Goal: Task Accomplishment & Management: Manage account settings

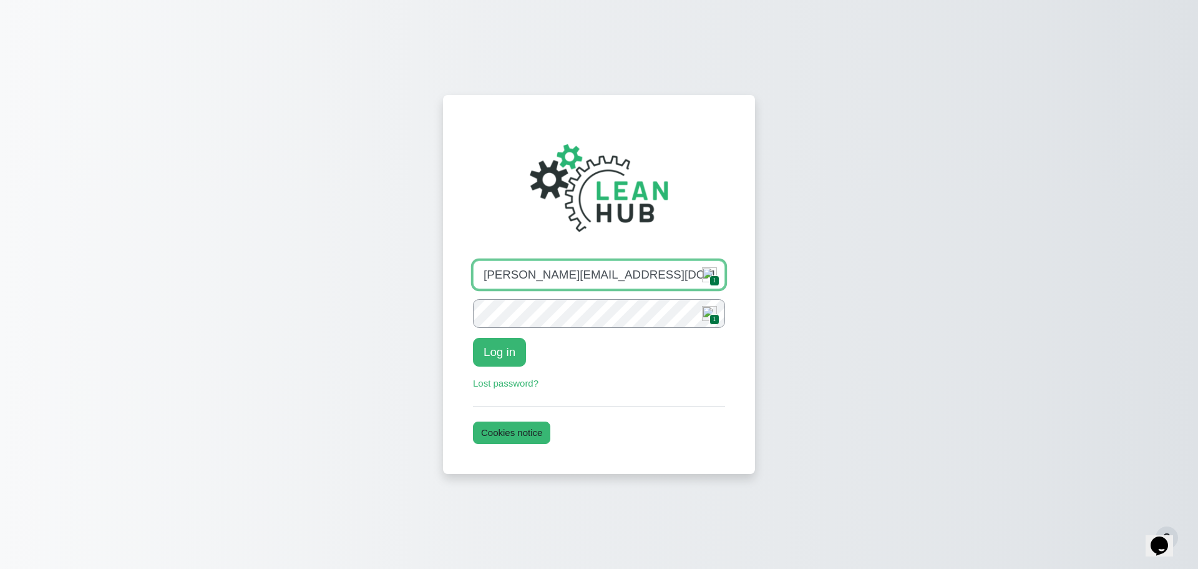
click at [635, 281] on input "hester@theleanhub.co.nz" at bounding box center [599, 274] width 252 height 29
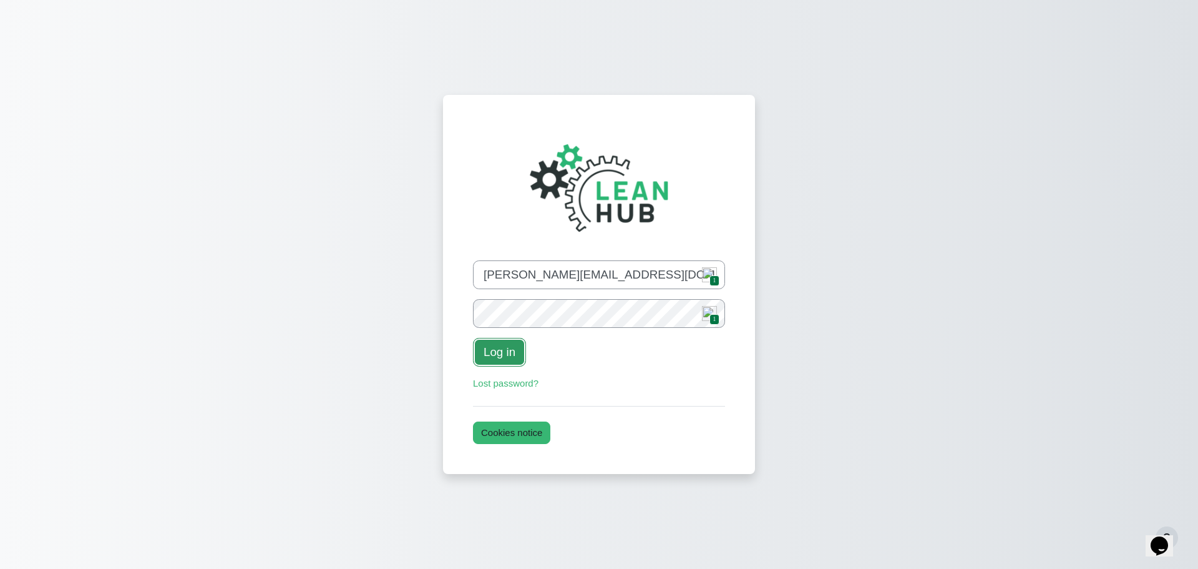
click at [504, 360] on button "Log in" at bounding box center [499, 352] width 53 height 29
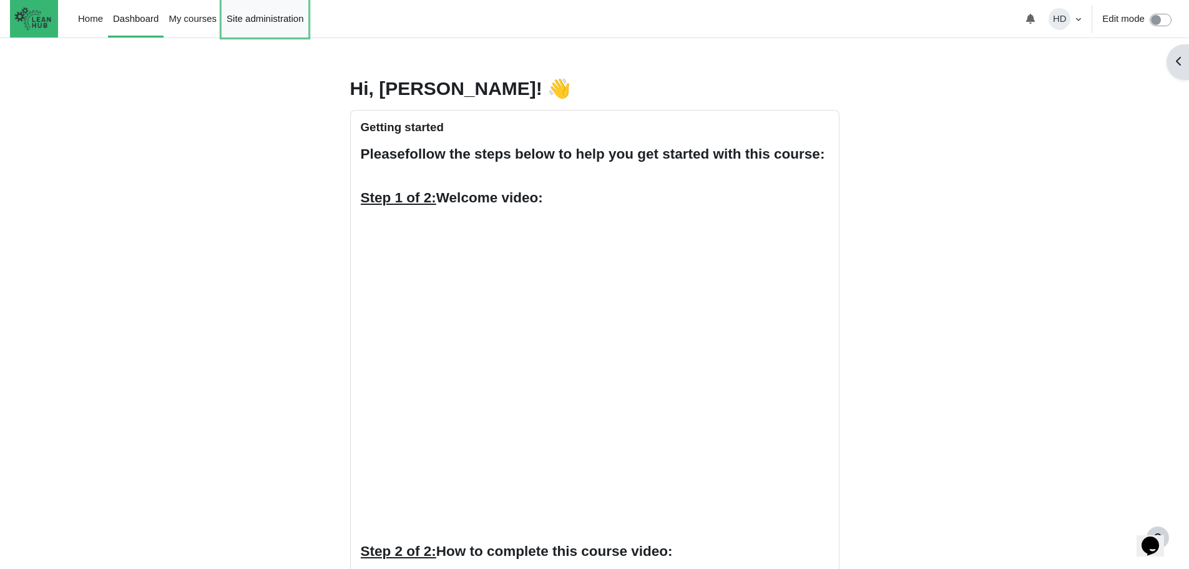
click at [273, 22] on link "Site administration" at bounding box center [265, 18] width 87 height 37
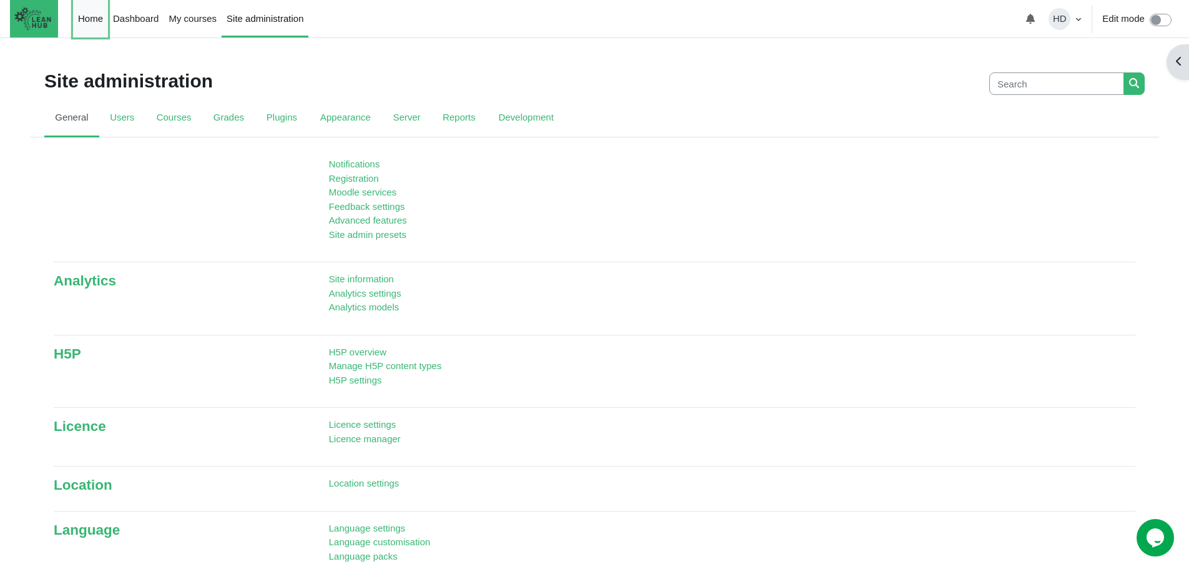
click at [82, 20] on link "Home" at bounding box center [90, 18] width 35 height 37
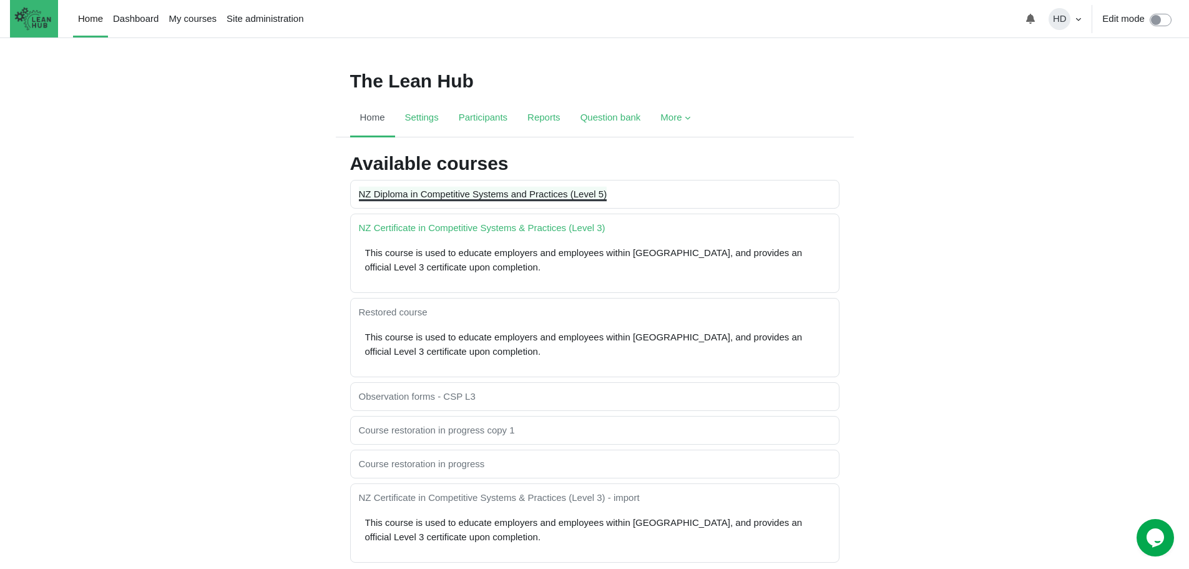
click at [423, 196] on link "NZ Diploma in Competitive Systems and Practices (Level 5)" at bounding box center [483, 193] width 248 height 11
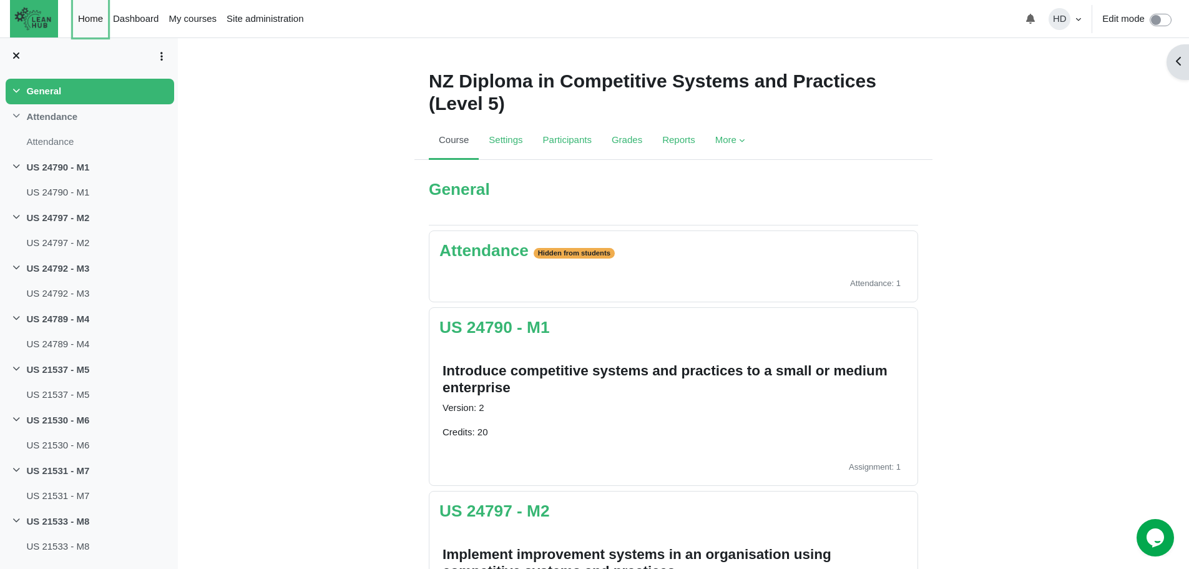
click at [89, 11] on link "Home" at bounding box center [90, 18] width 35 height 37
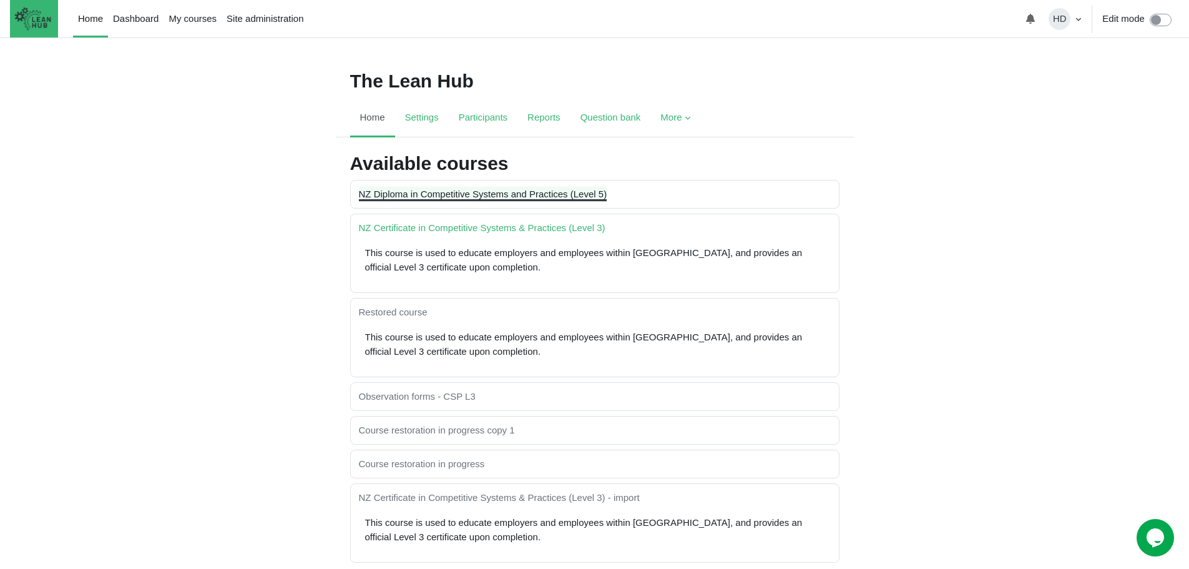
click at [492, 190] on link "NZ Diploma in Competitive Systems and Practices (Level 5)" at bounding box center [483, 193] width 248 height 11
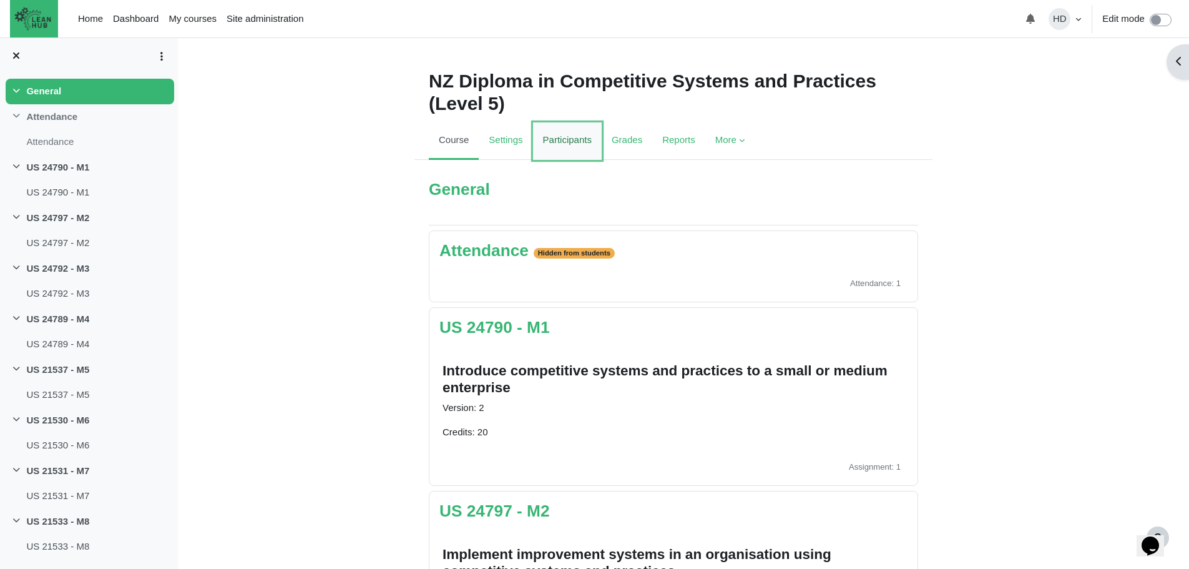
click at [570, 132] on link "Participants" at bounding box center [567, 140] width 69 height 37
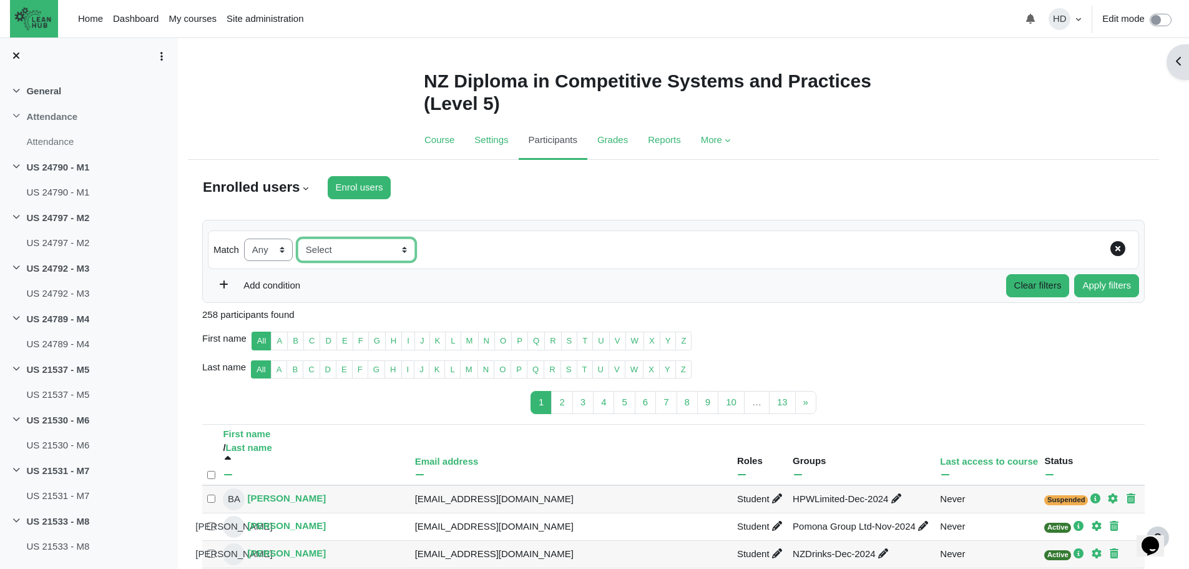
click at [407, 247] on select "Select Keyword Status Roles Enrolment methods Groups Inactive for more than" at bounding box center [356, 249] width 117 height 23
select select "groups"
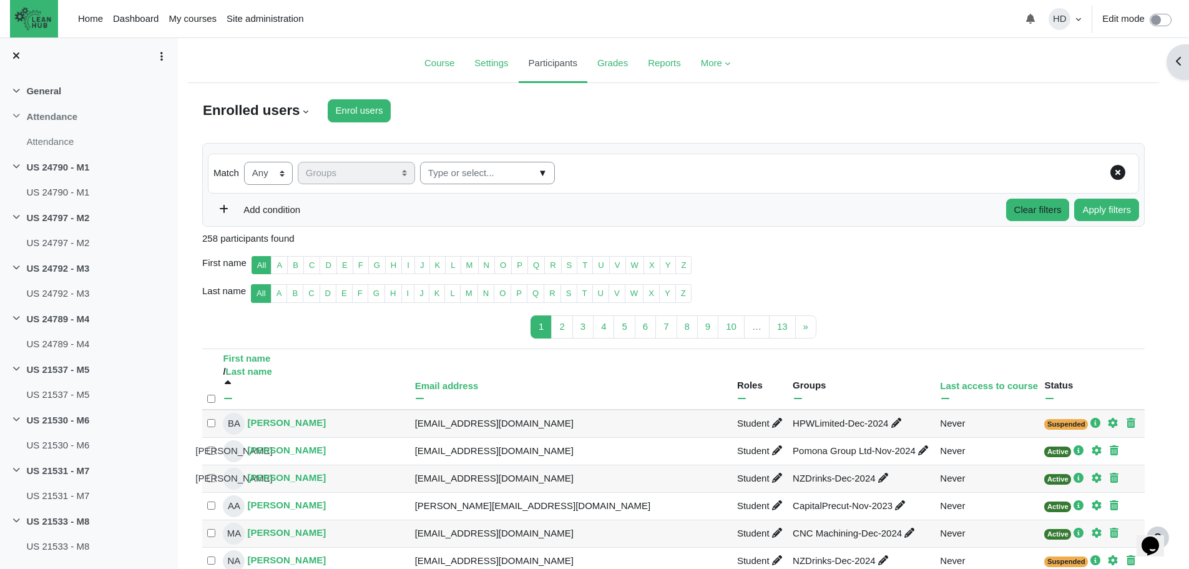
scroll to position [78, 0]
click at [536, 171] on span "▼" at bounding box center [543, 171] width 14 height 19
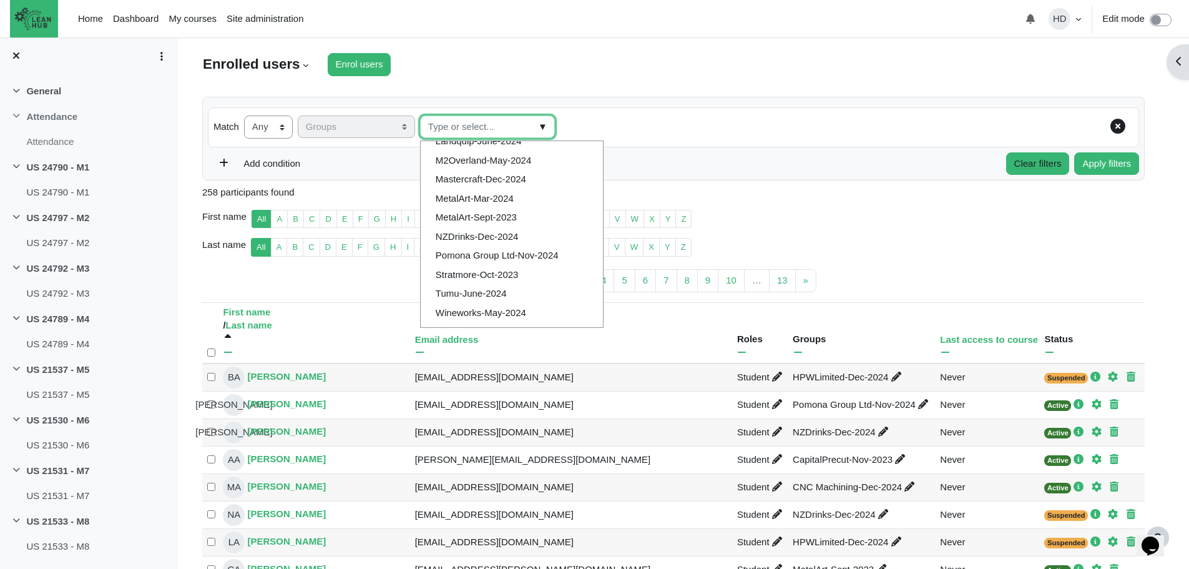
scroll to position [127, 0]
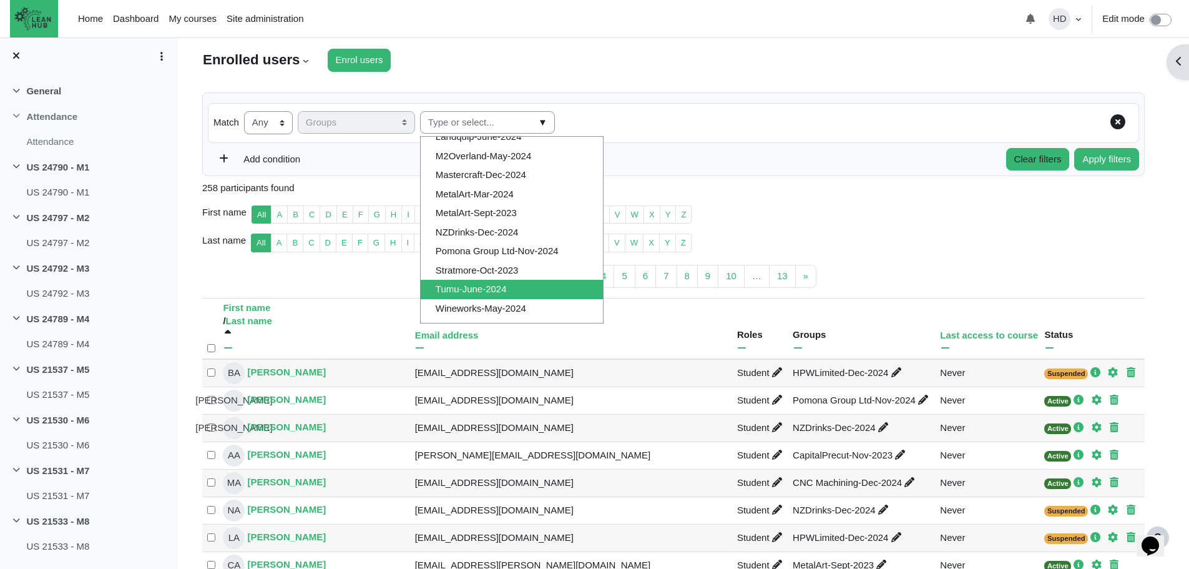
click at [509, 288] on li "Tumu-June-2024" at bounding box center [512, 289] width 182 height 19
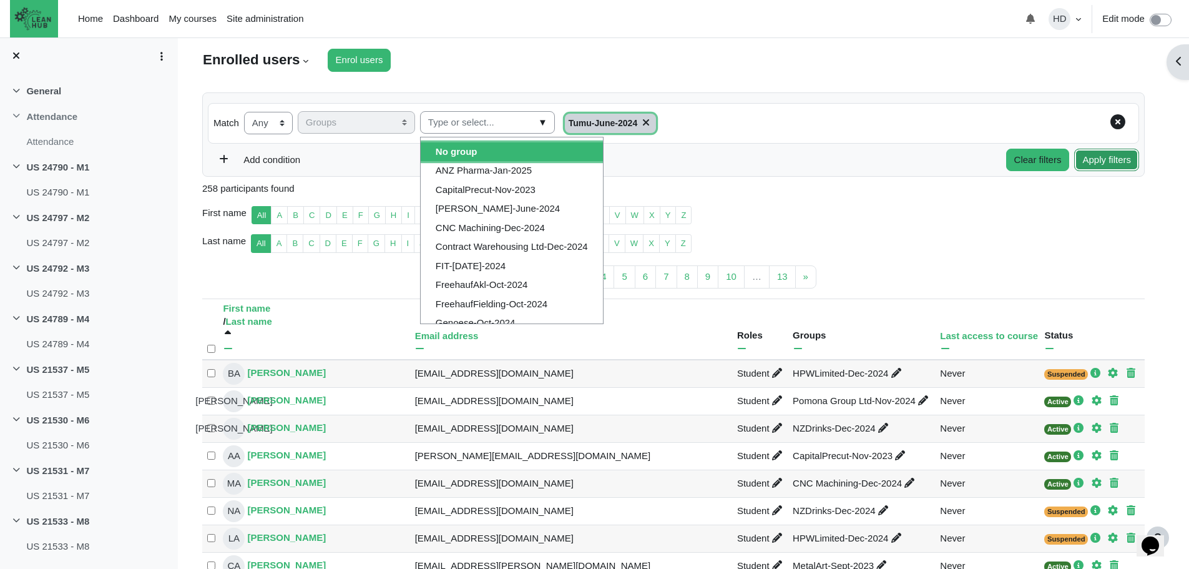
click at [1109, 169] on button "Apply filters" at bounding box center [1106, 160] width 65 height 23
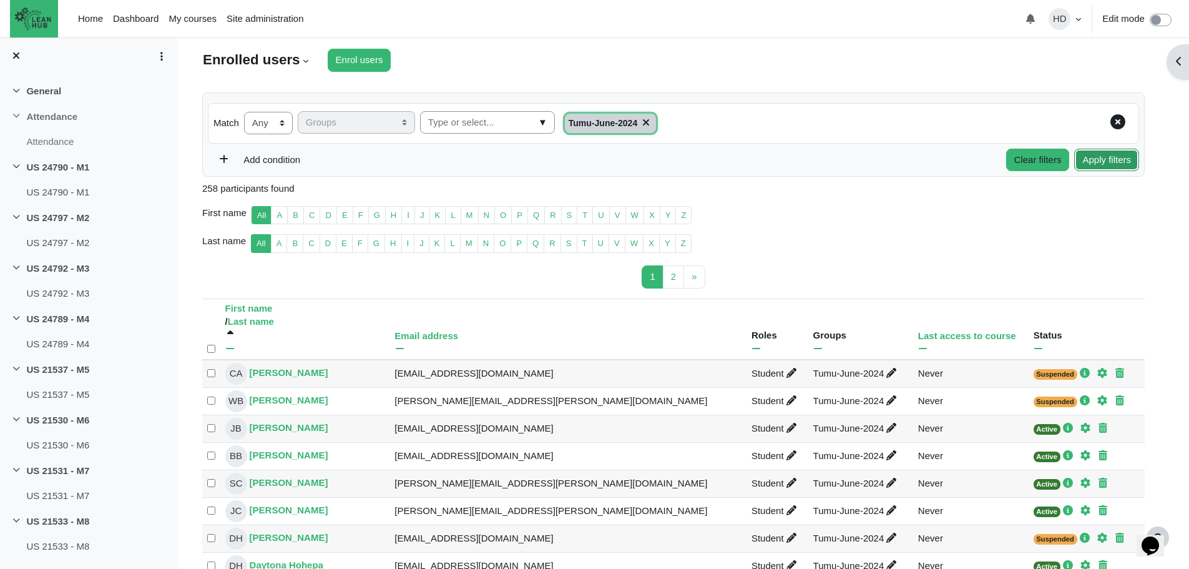
type input "Select all 27 users"
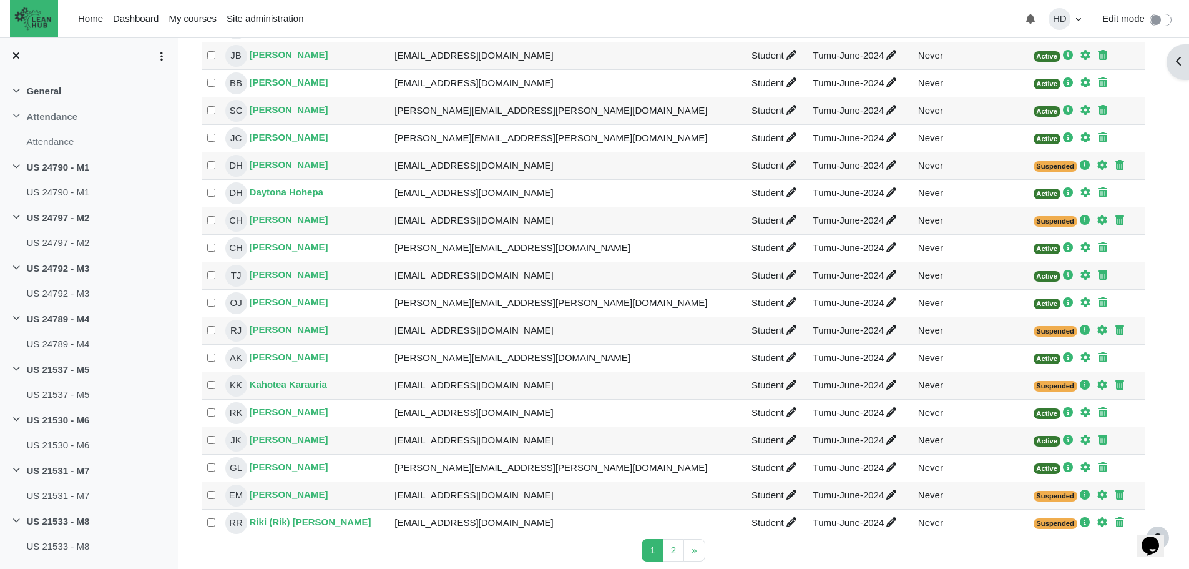
scroll to position [511, 0]
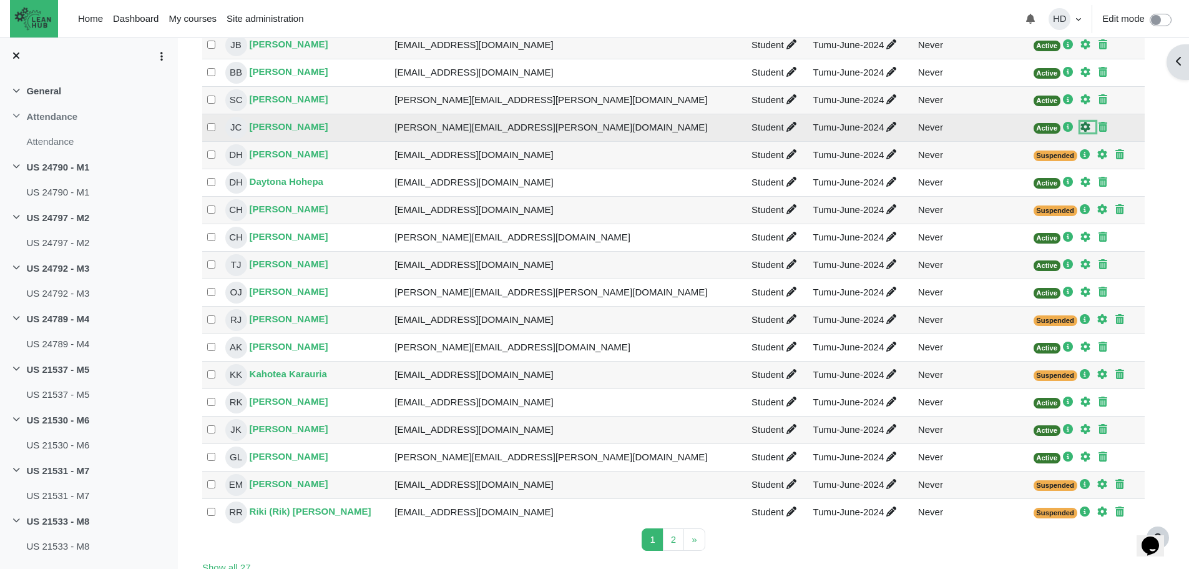
click at [1080, 127] on icon "Edit enrolment" at bounding box center [1085, 127] width 10 height 10
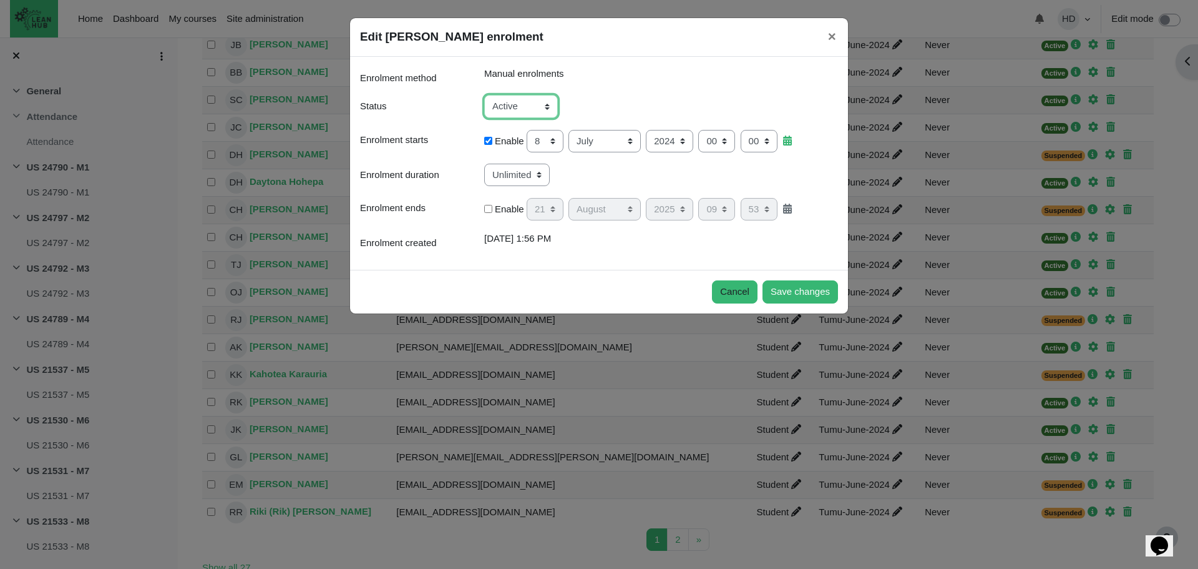
click at [546, 105] on select "Active Suspended" at bounding box center [521, 106] width 74 height 23
select select "1"
click at [484, 95] on select "Active Suspended" at bounding box center [521, 106] width 74 height 23
click at [489, 210] on input "Enable" at bounding box center [488, 209] width 8 height 8
checkbox input "true"
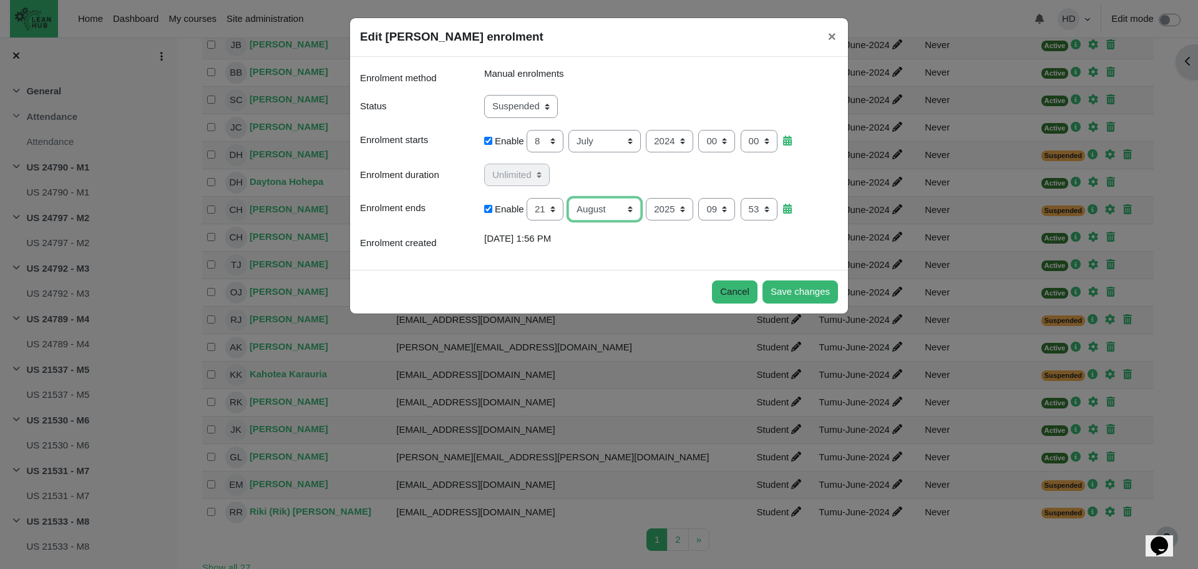
click at [624, 209] on select "January February March April May June July August September October November De…" at bounding box center [605, 209] width 72 height 23
select select "7"
click at [569, 198] on select "January February March April May June July August September October November De…" at bounding box center [605, 209] width 72 height 23
click at [793, 296] on button "Save changes" at bounding box center [801, 291] width 76 height 23
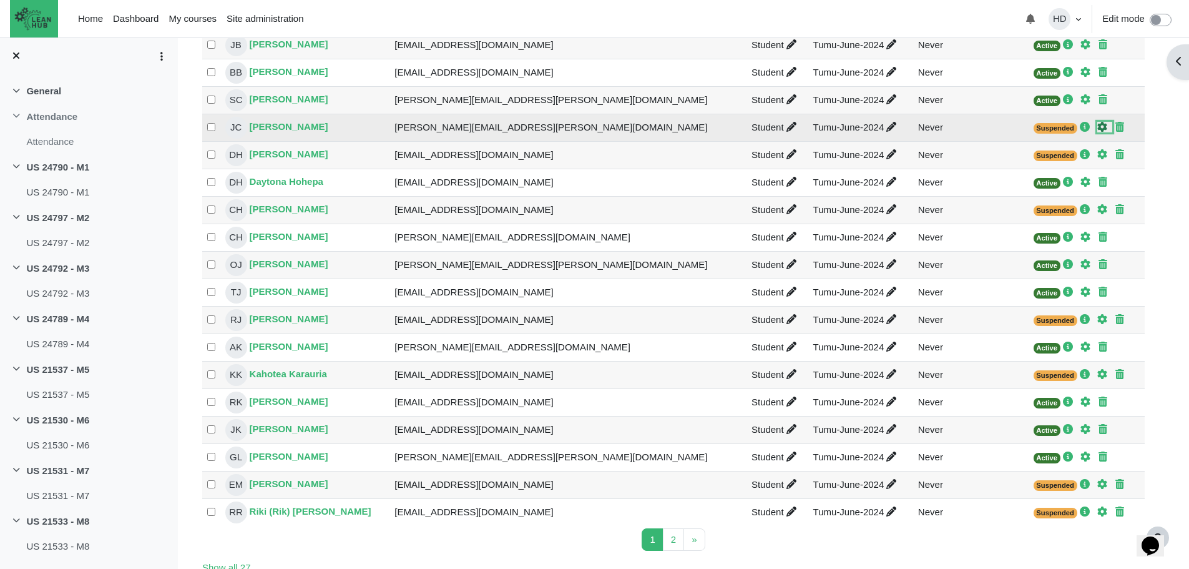
click at [1097, 126] on icon "Edit enrolment" at bounding box center [1102, 127] width 10 height 10
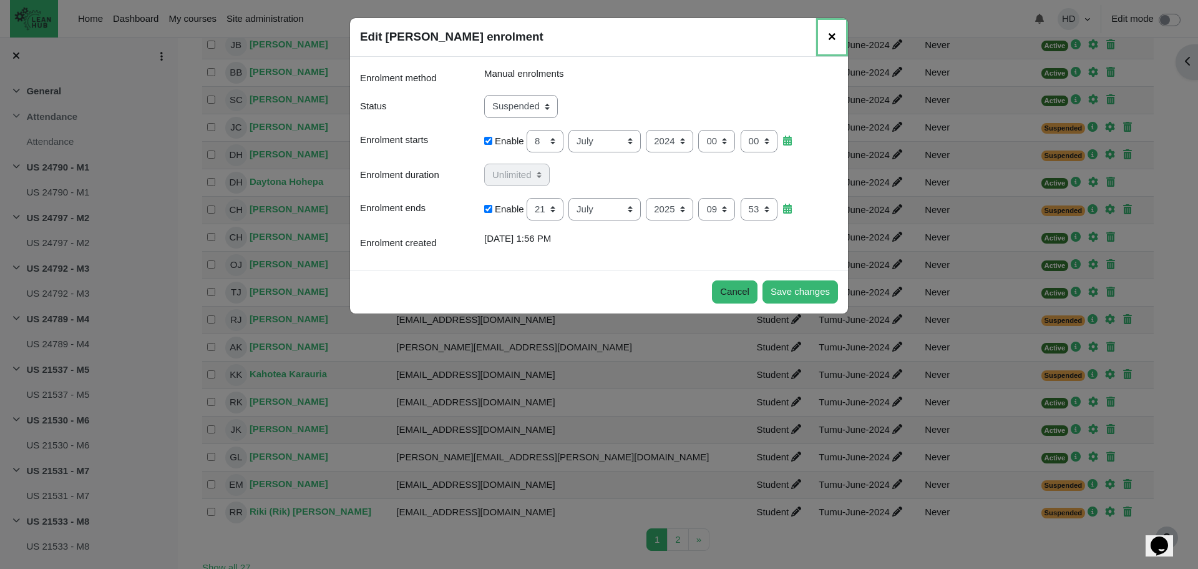
click at [836, 36] on span "×" at bounding box center [832, 37] width 8 height 16
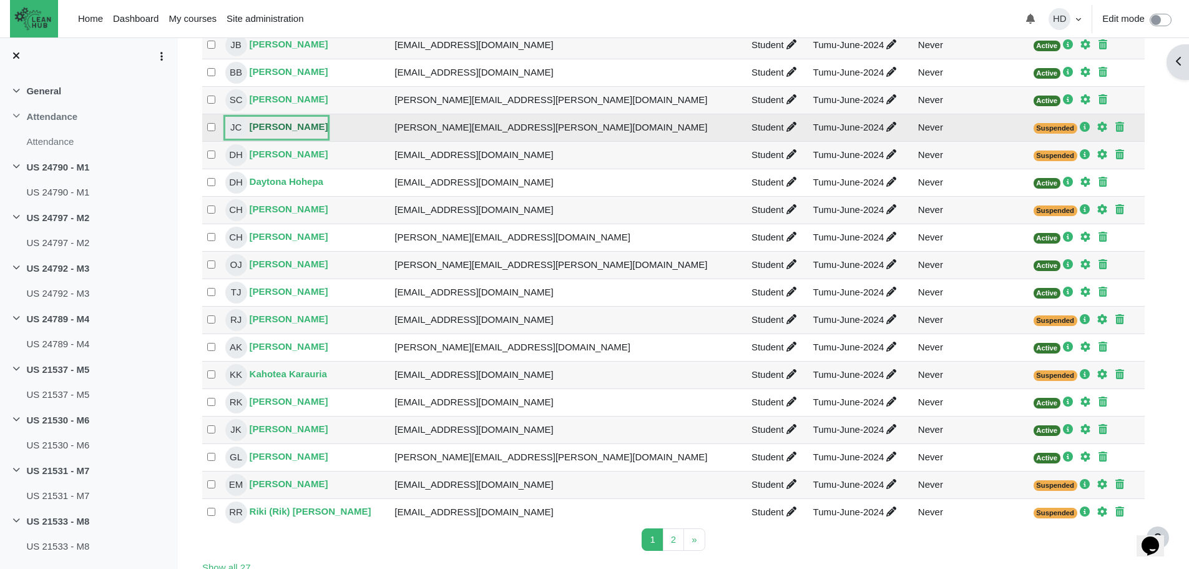
click at [292, 124] on link "JC Joshua Cook" at bounding box center [276, 128] width 103 height 22
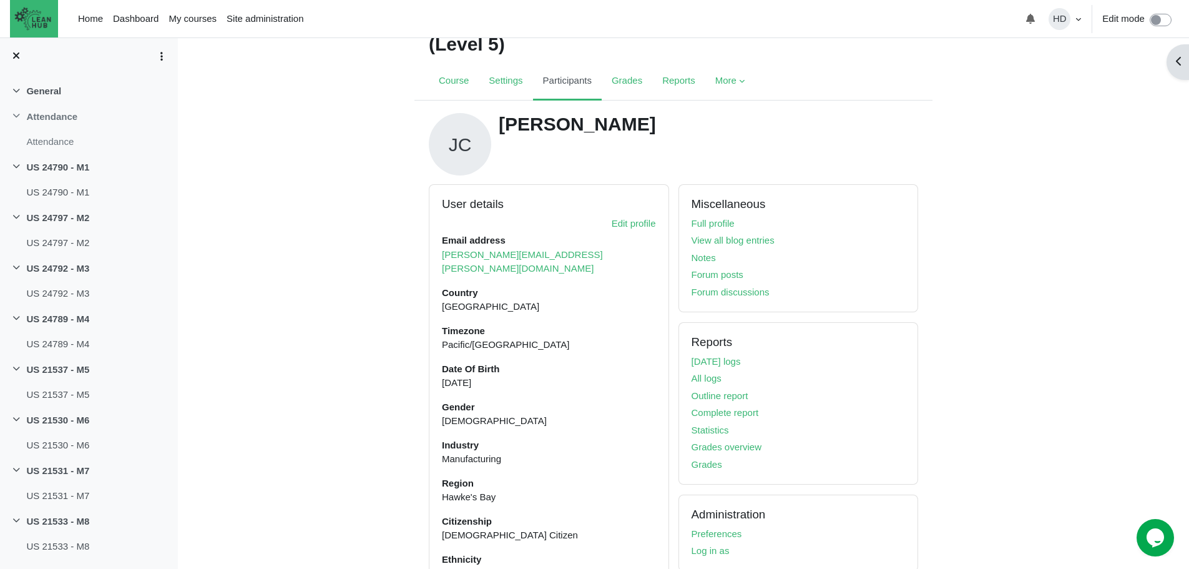
scroll to position [75, 0]
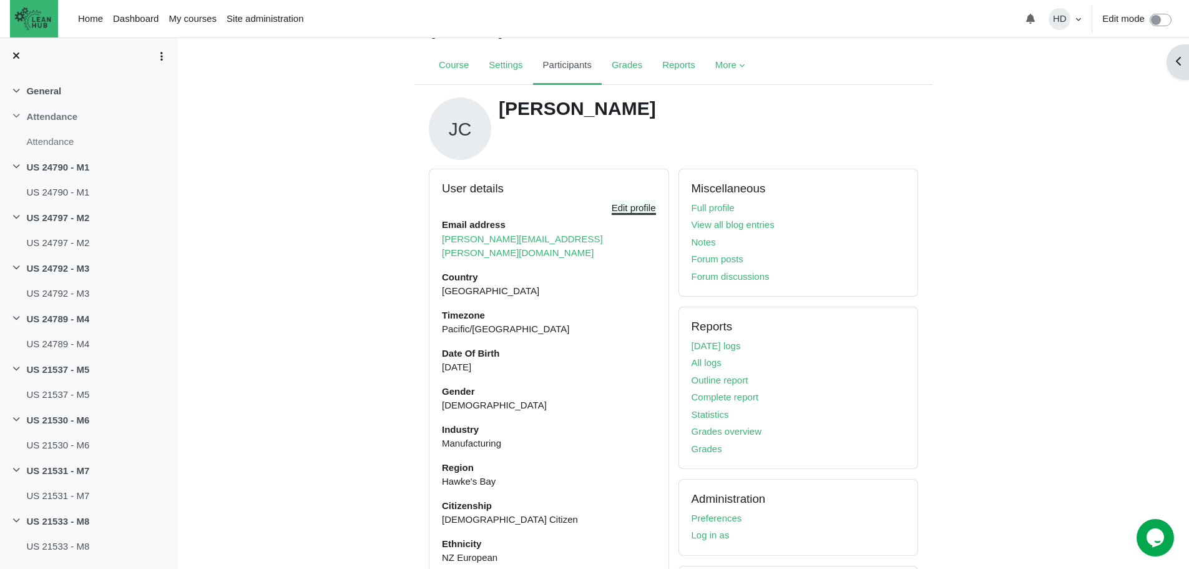
click at [640, 202] on span "Edit profile" at bounding box center [634, 207] width 44 height 11
click at [634, 210] on link "Edit profile" at bounding box center [634, 207] width 44 height 11
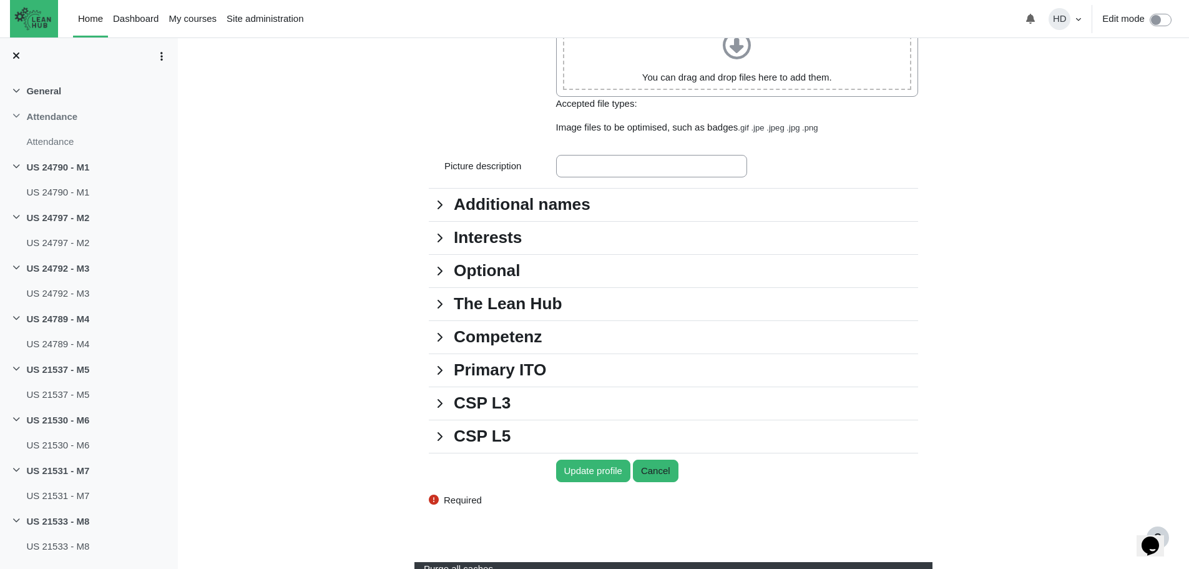
scroll to position [1140, 0]
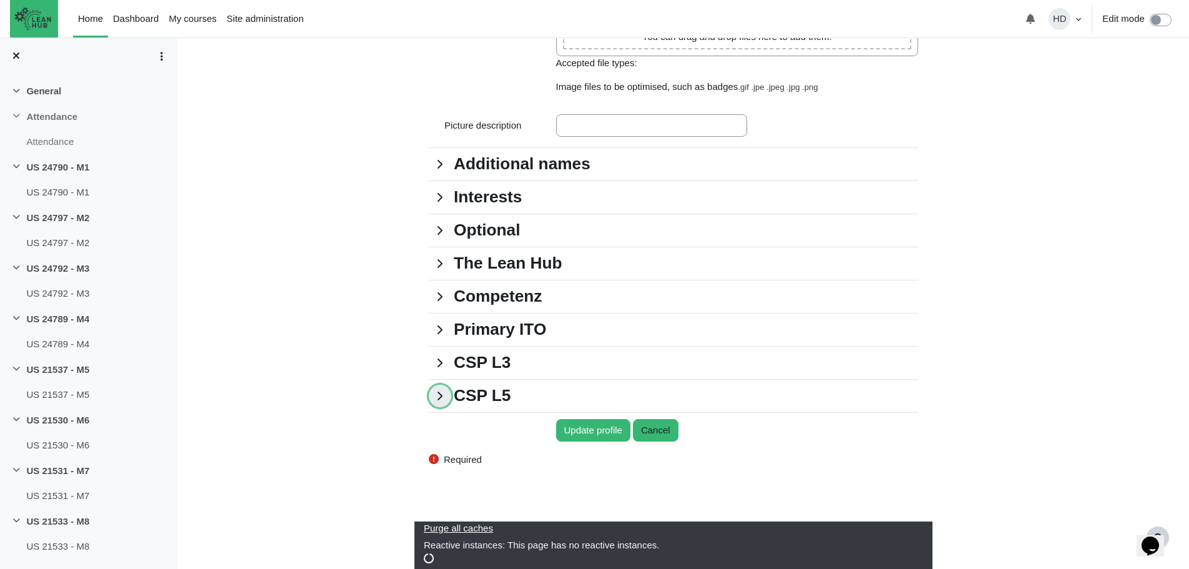
click at [451, 397] on link "CSP L5" at bounding box center [440, 395] width 22 height 22
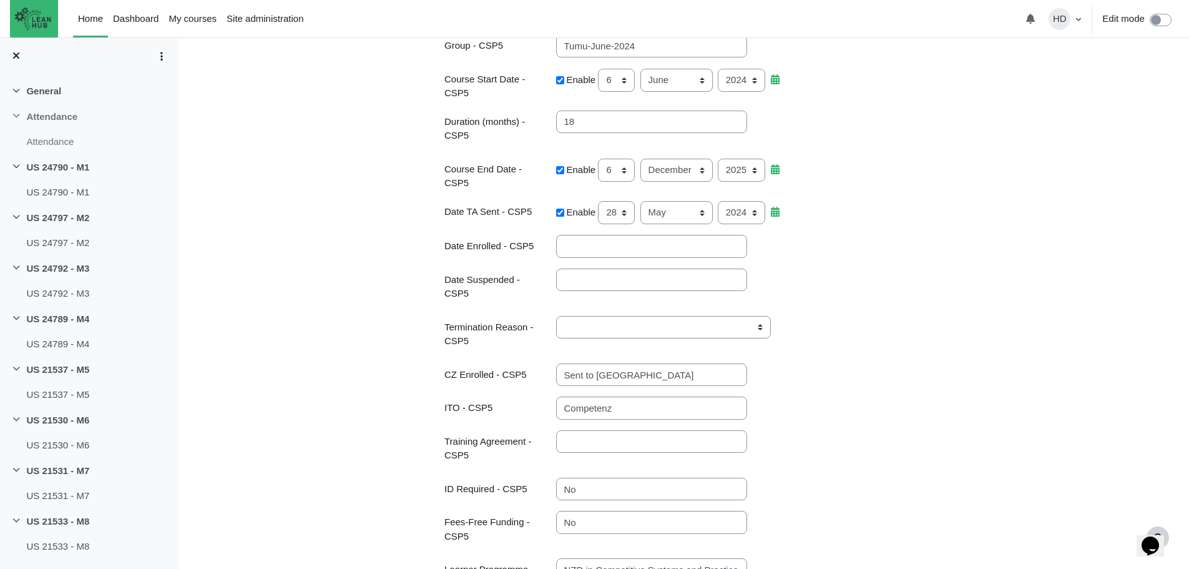
scroll to position [1502, 0]
click at [572, 285] on input "Date Suspended - CSP5" at bounding box center [651, 281] width 191 height 23
type input "21 Jul 2025"
click at [607, 321] on select "Business closed Business downturn Change in career choice Changing from Industr…" at bounding box center [663, 328] width 215 height 23
select select "Dissatisfied with employer/industry"
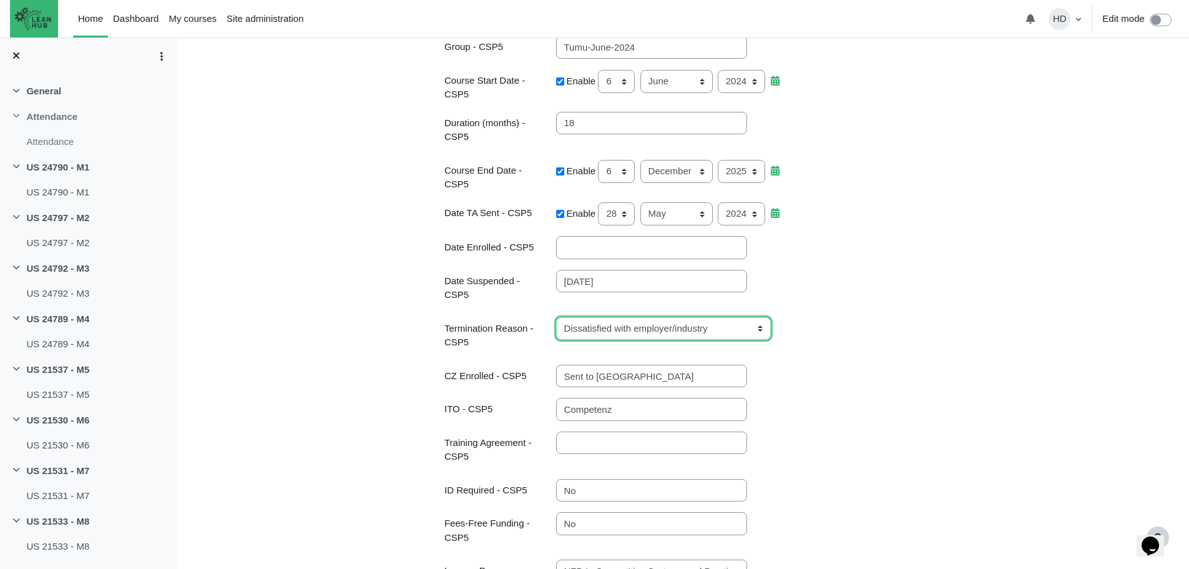
click at [556, 317] on select "Business closed Business downturn Change in career choice Changing from Industr…" at bounding box center [663, 328] width 215 height 23
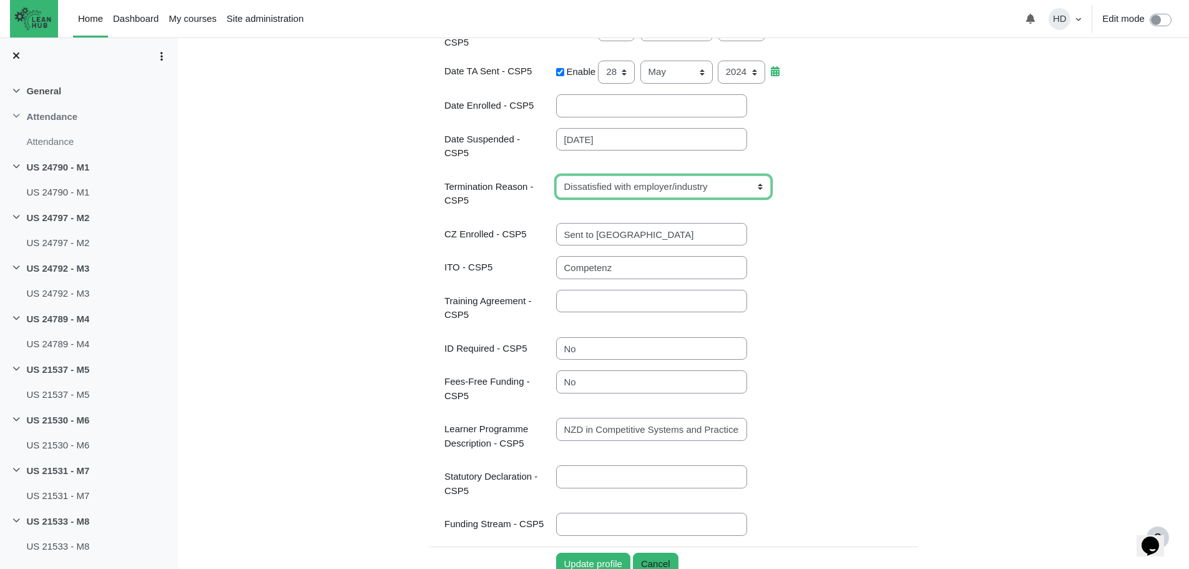
scroll to position [1770, 0]
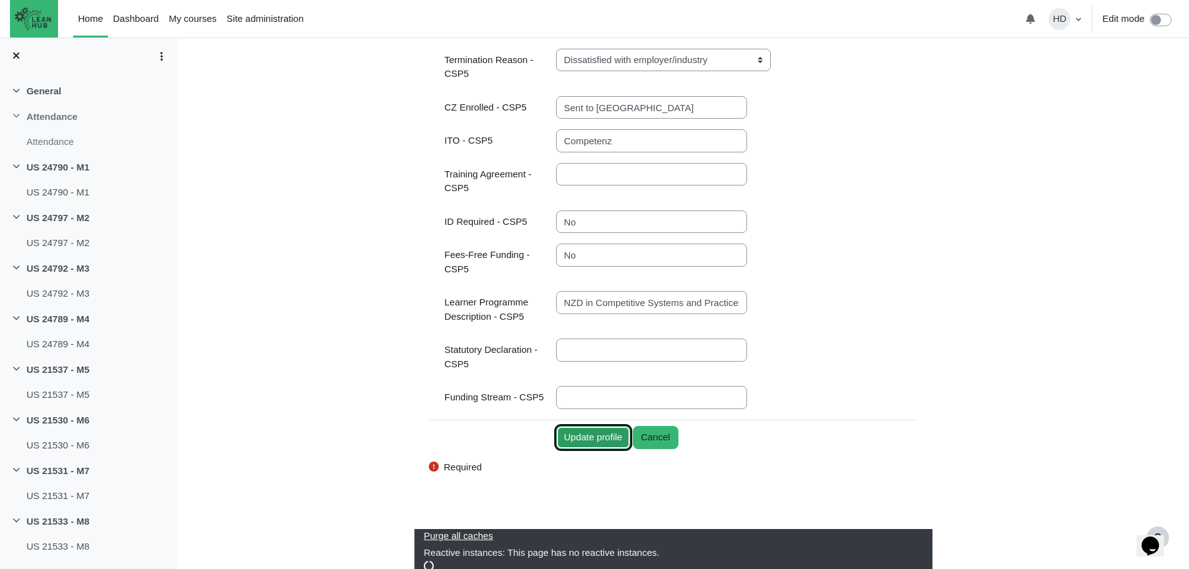
click at [595, 434] on input "Update profile" at bounding box center [593, 437] width 74 height 23
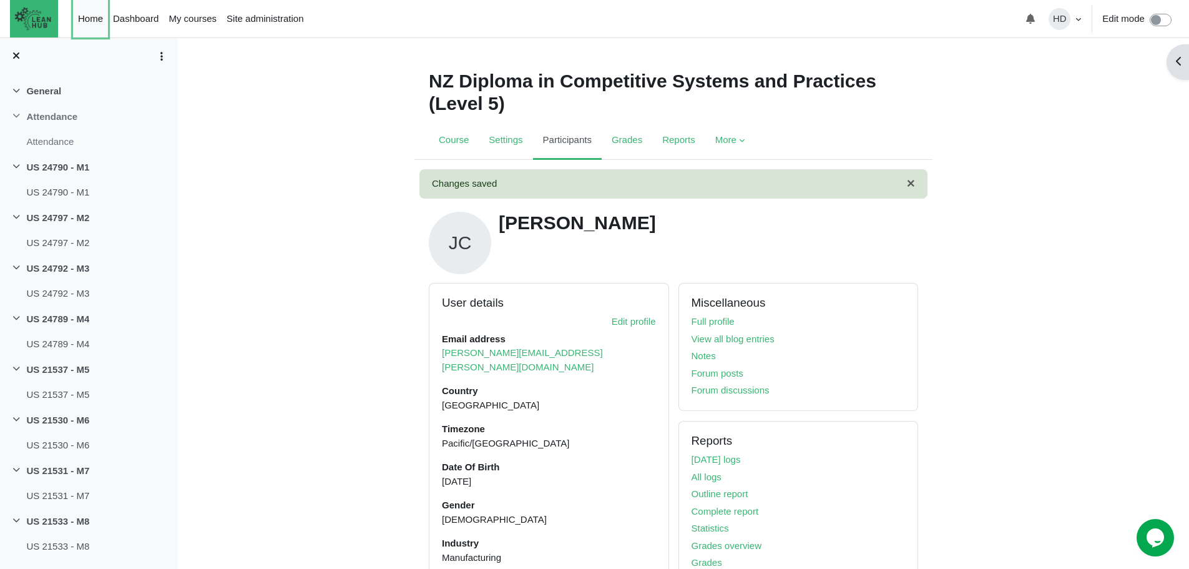
click at [77, 21] on link "Home" at bounding box center [90, 18] width 35 height 37
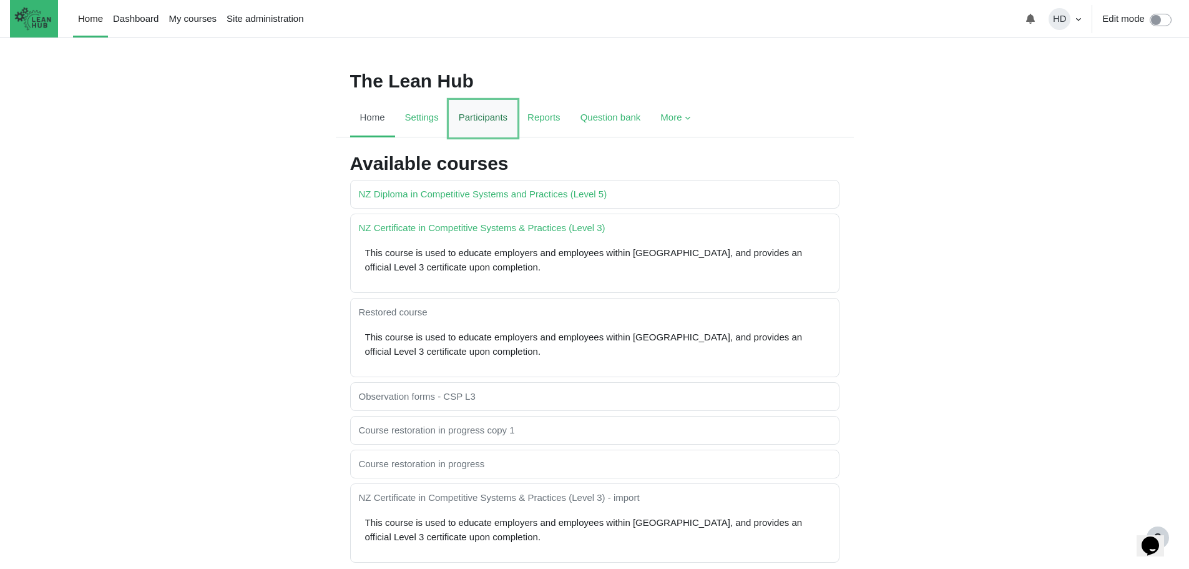
click at [489, 127] on link "Participants" at bounding box center [483, 118] width 69 height 37
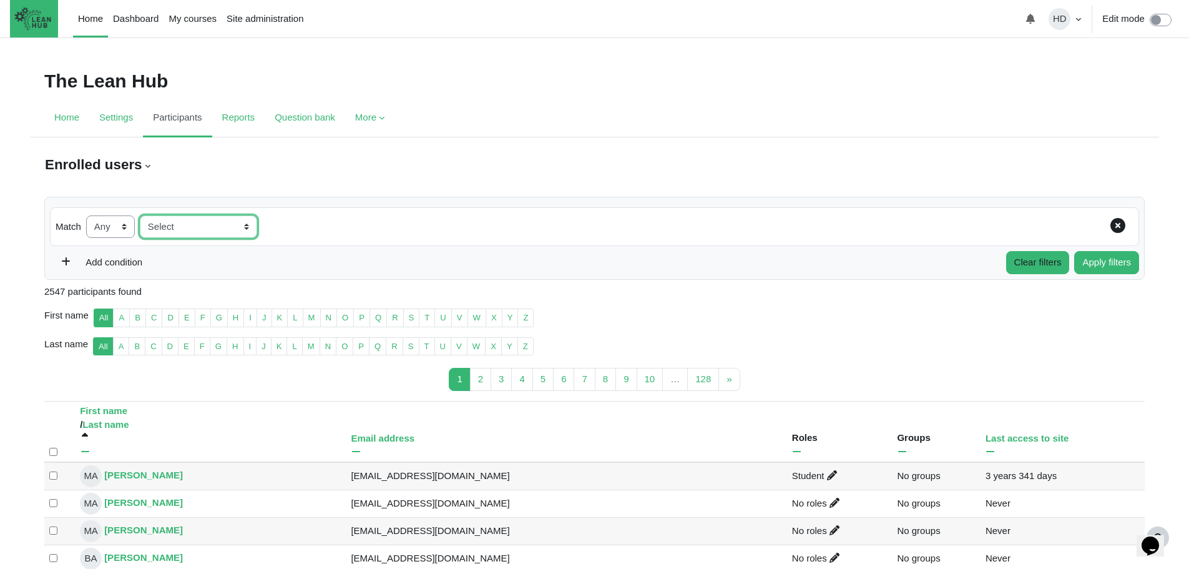
click at [247, 225] on select "Select Keyword Status Roles Inactive for more than" at bounding box center [198, 226] width 117 height 23
click at [64, 116] on link "Home" at bounding box center [66, 118] width 45 height 37
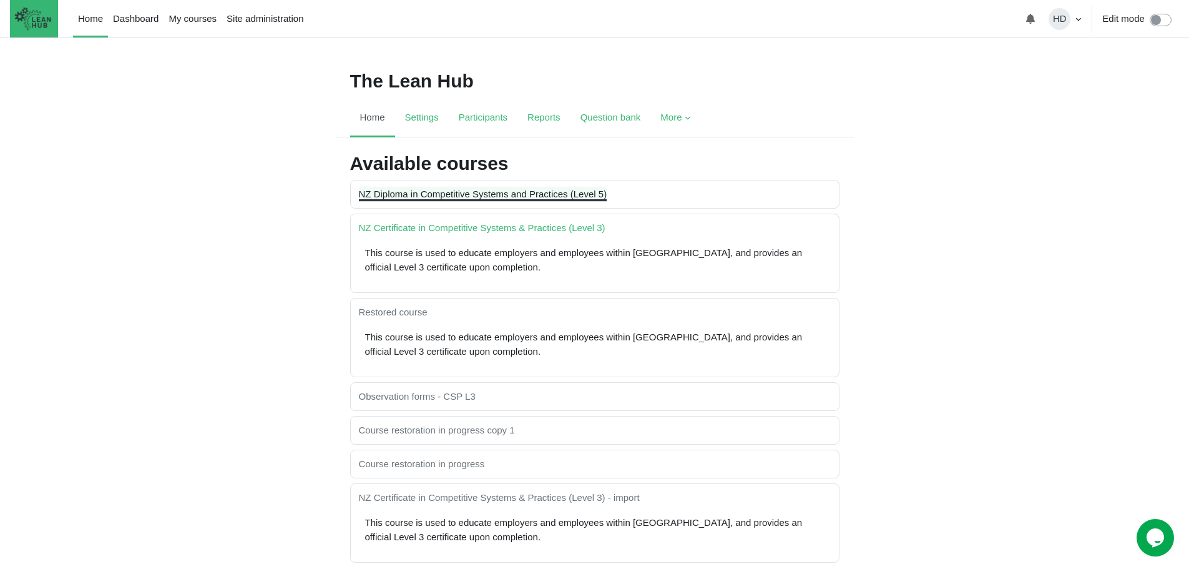
click at [449, 190] on link "NZ Diploma in Competitive Systems and Practices (Level 5)" at bounding box center [483, 193] width 248 height 11
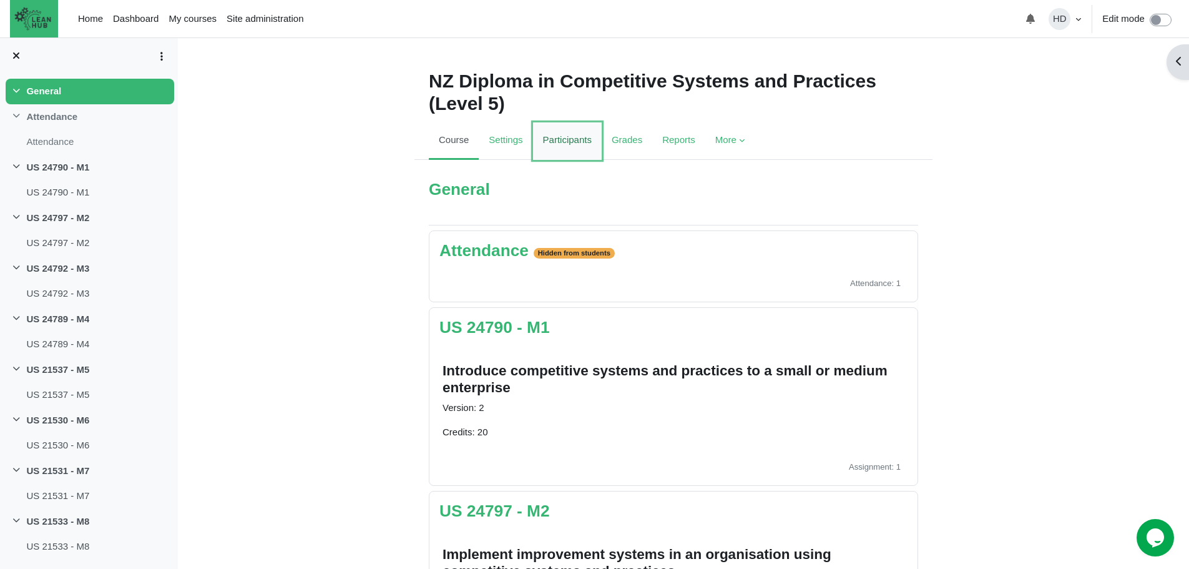
click at [570, 134] on link "Participants" at bounding box center [567, 140] width 69 height 37
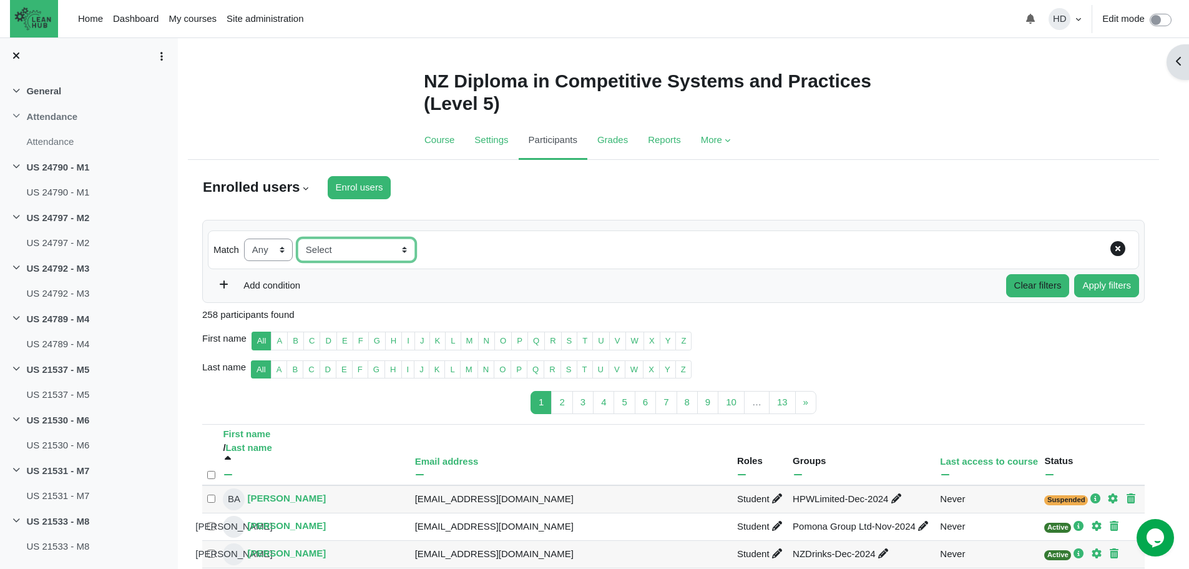
click at [406, 247] on select "Select Keyword Status Roles Enrolment methods Groups Inactive for more than" at bounding box center [356, 249] width 117 height 23
select select "groups"
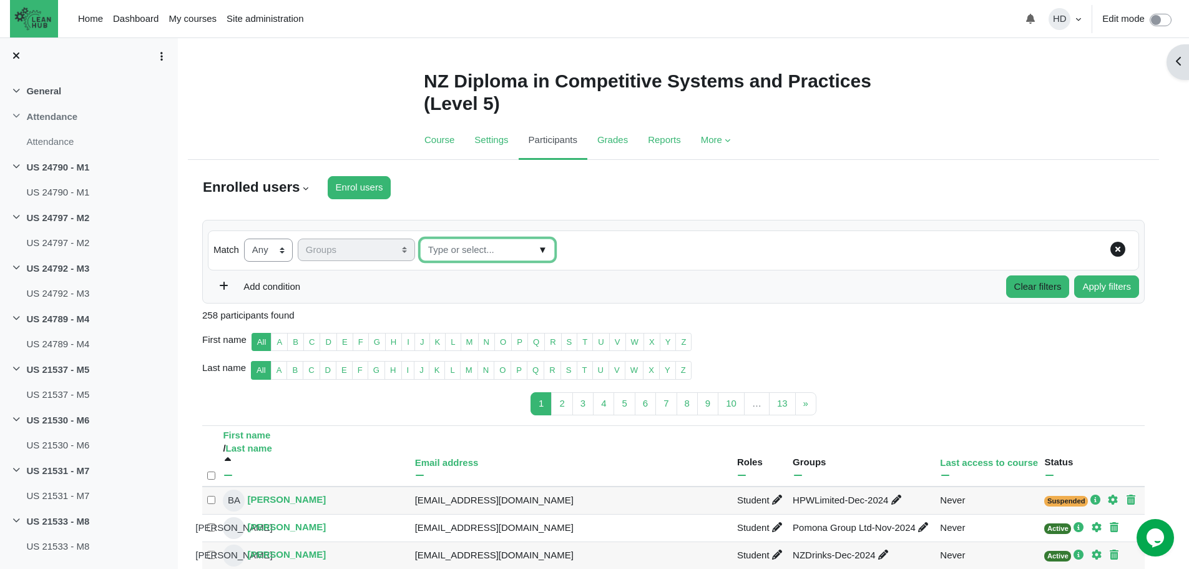
click at [499, 250] on input "Groups" at bounding box center [487, 249] width 135 height 23
click at [536, 248] on span "▼" at bounding box center [543, 249] width 14 height 19
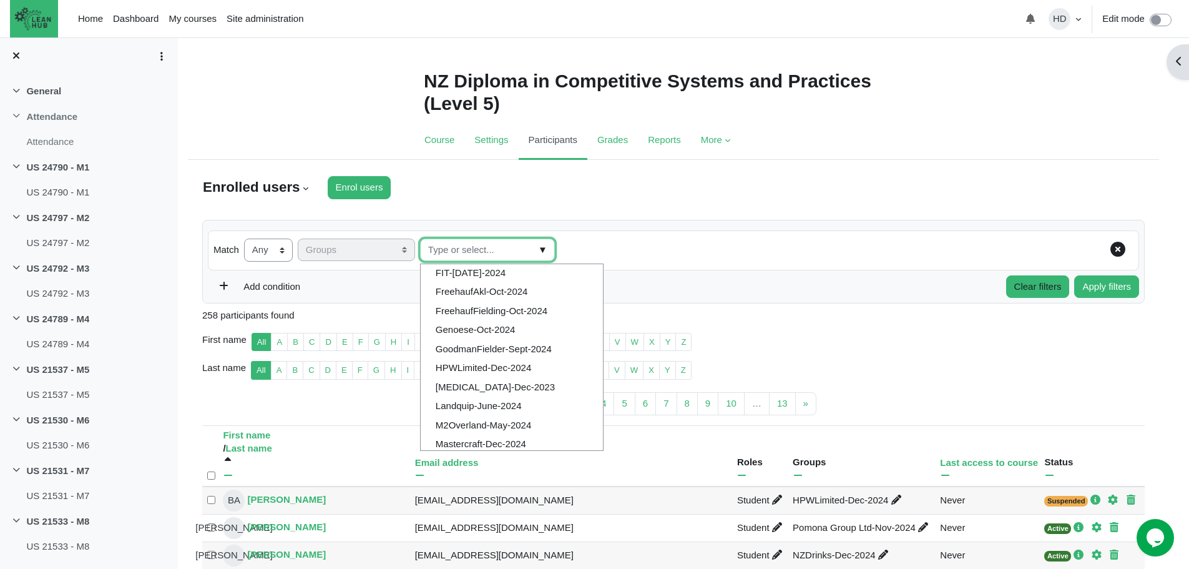
scroll to position [262, 0]
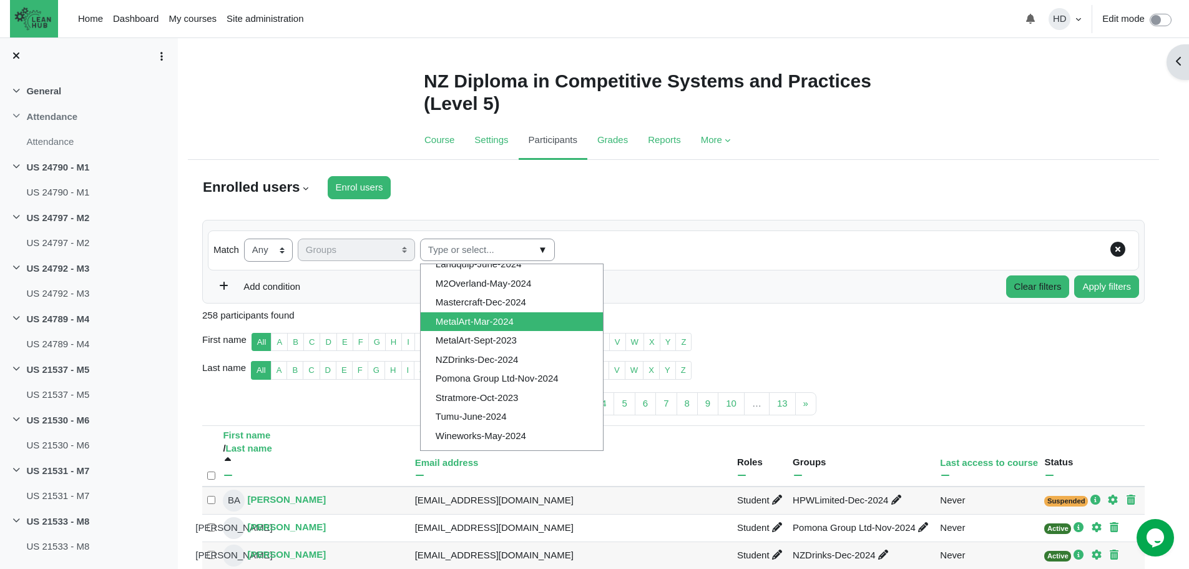
click at [508, 322] on li "MetalArt-Mar-2024" at bounding box center [512, 321] width 182 height 19
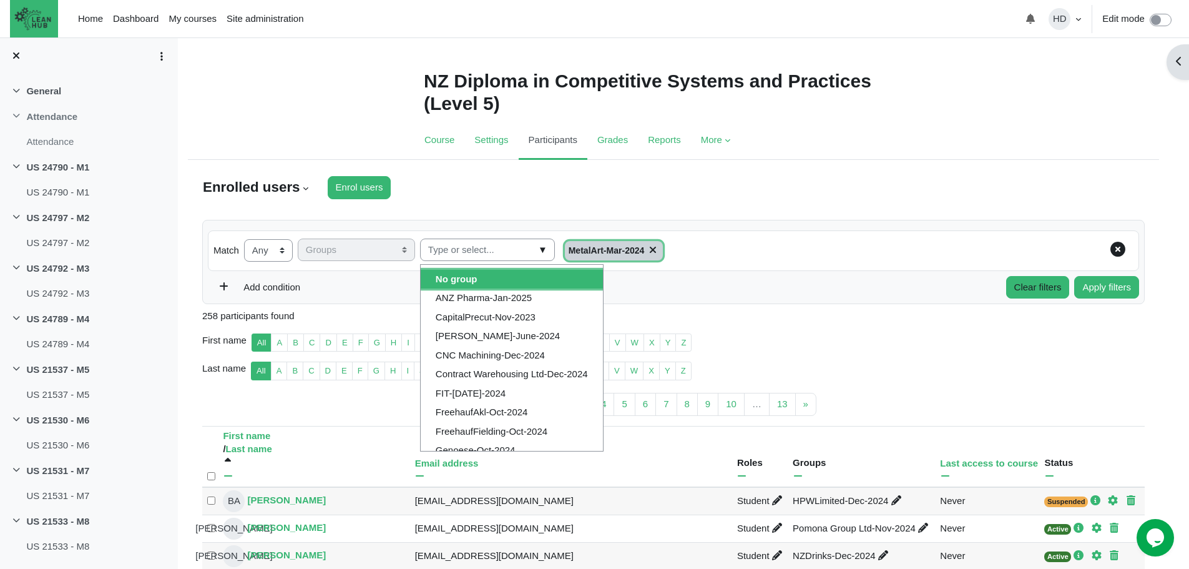
click at [536, 250] on span "▼" at bounding box center [543, 249] width 14 height 19
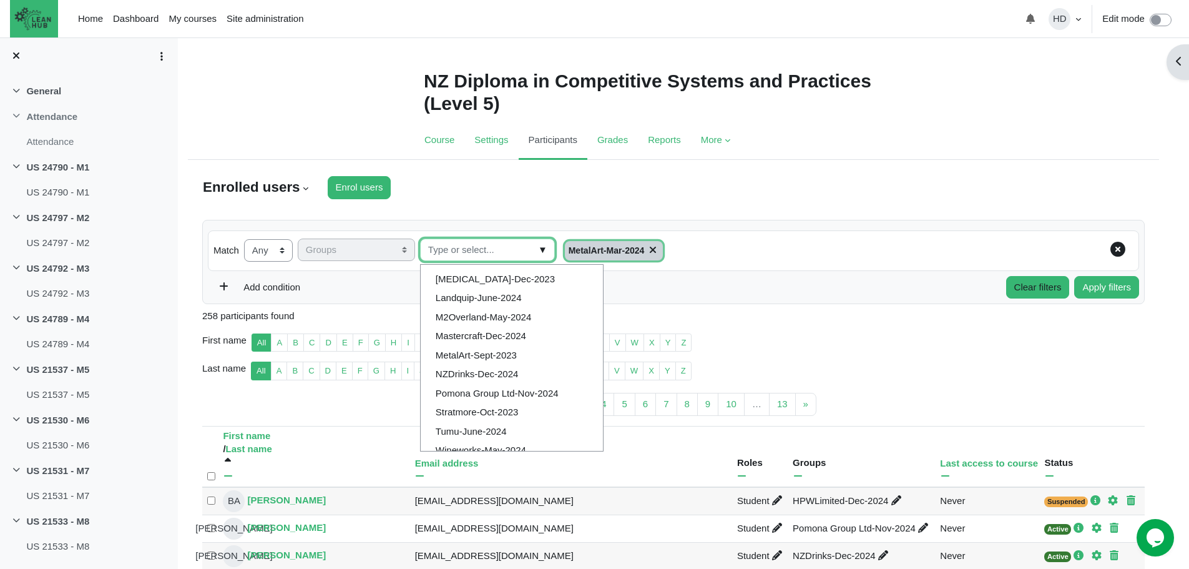
scroll to position [229, 0]
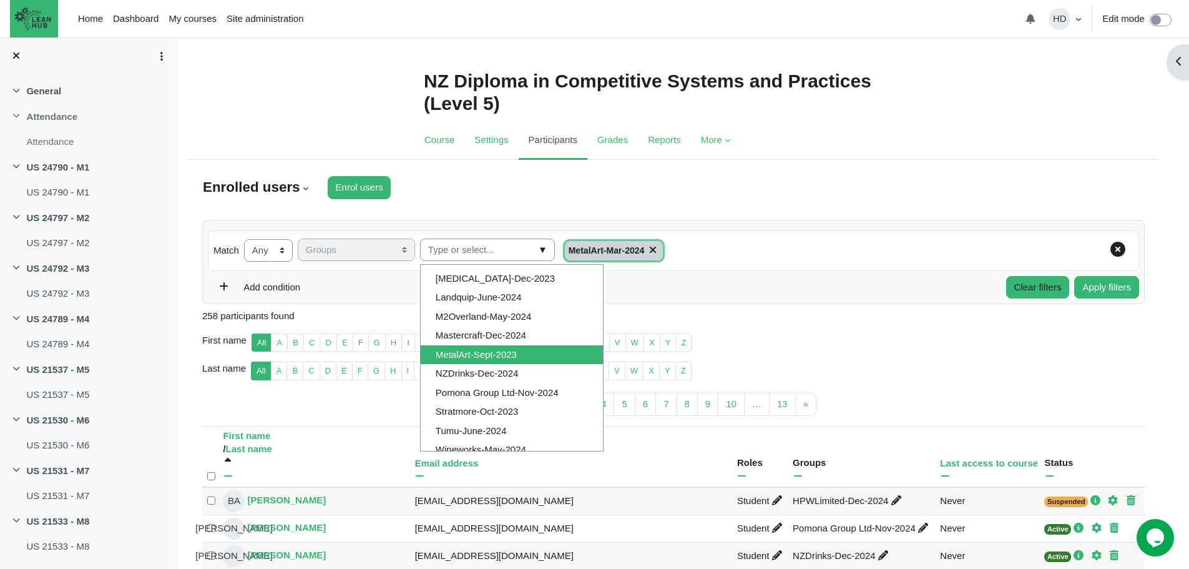
click at [505, 358] on li "MetalArt-Sept-2023" at bounding box center [512, 354] width 182 height 19
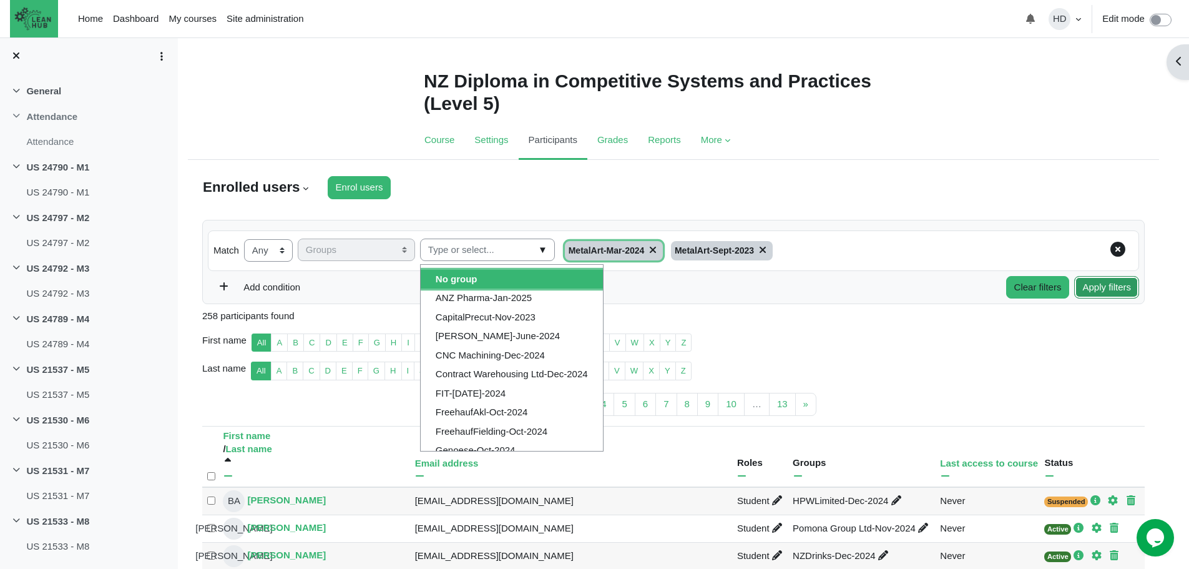
click at [1111, 288] on button "Apply filters" at bounding box center [1106, 287] width 65 height 23
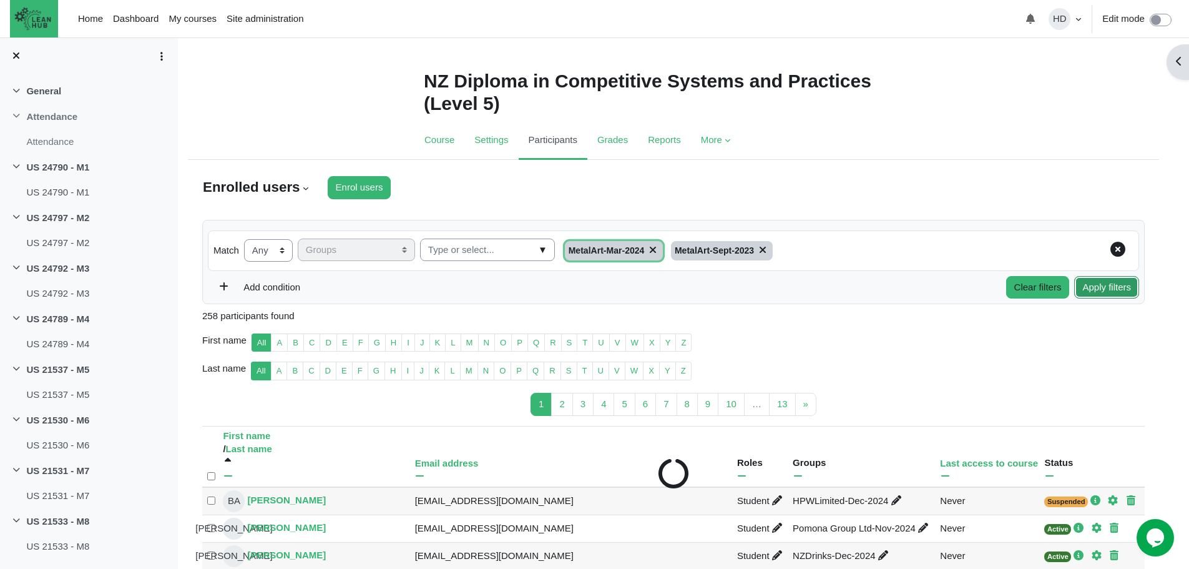
type input "Select all 30 users"
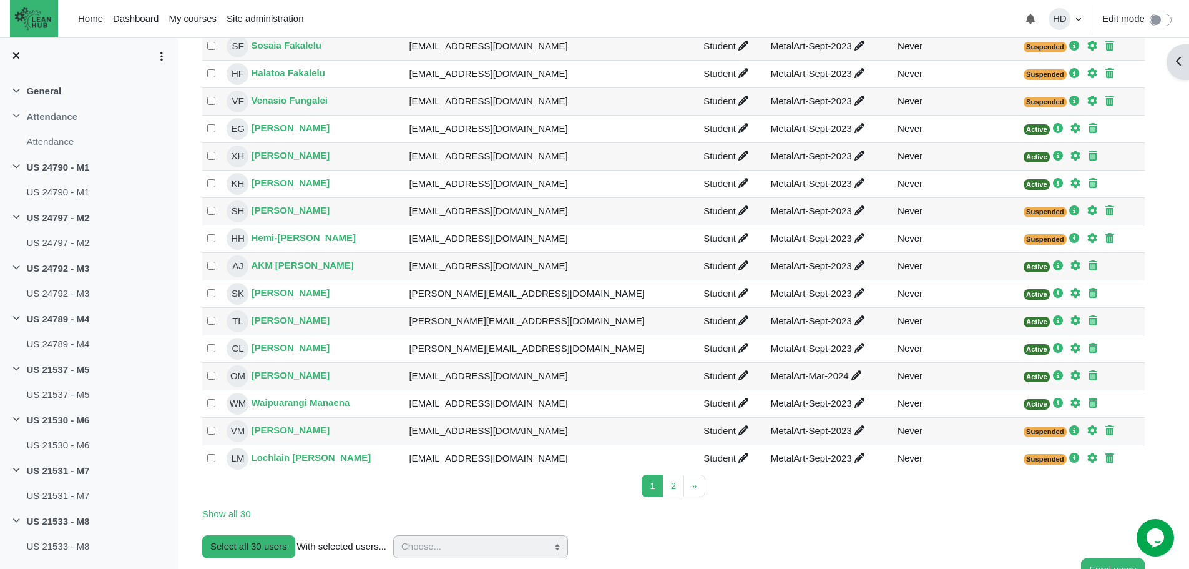
scroll to position [565, 0]
click at [673, 492] on link "2 Page 2" at bounding box center [673, 485] width 21 height 23
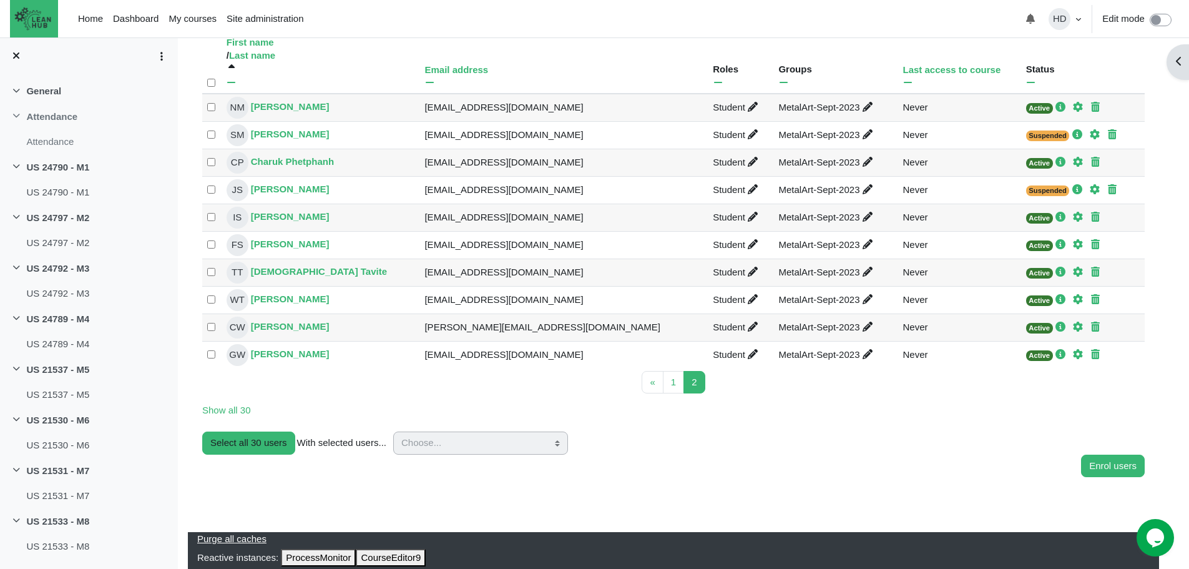
scroll to position [290, 0]
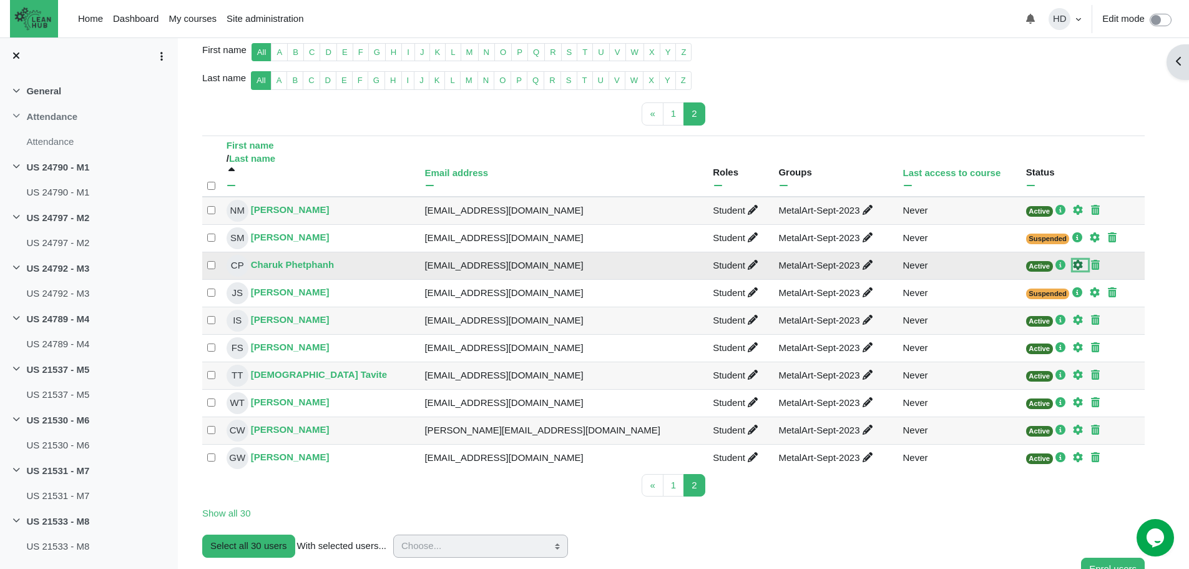
click at [1073, 267] on icon "Edit enrolment" at bounding box center [1078, 265] width 10 height 10
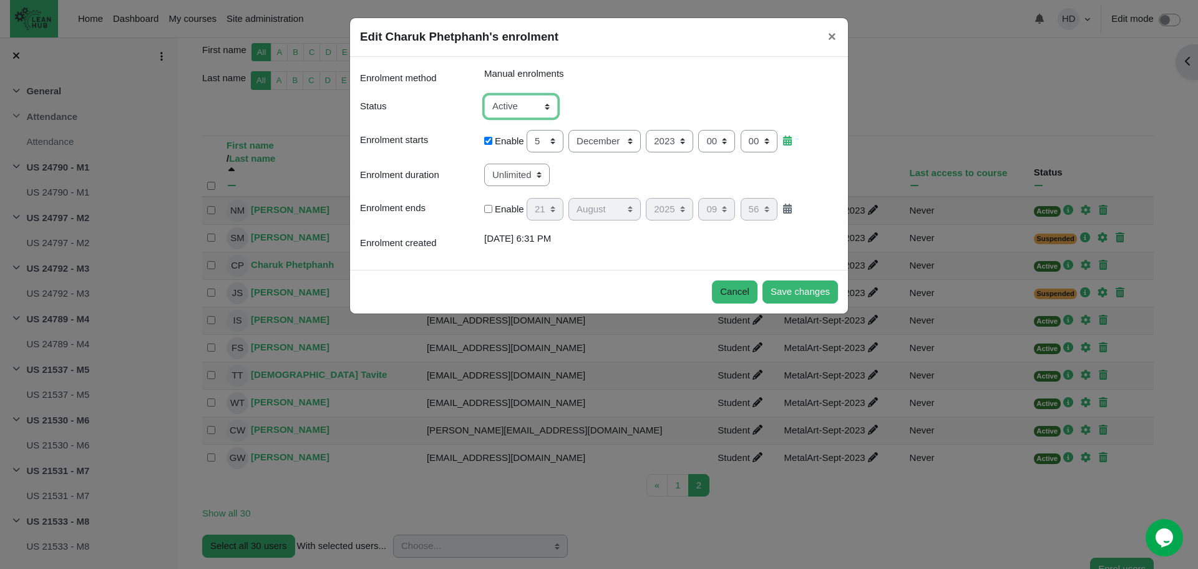
click at [549, 103] on select "Active Suspended" at bounding box center [521, 106] width 74 height 23
select select "1"
click at [484, 95] on select "Active Suspended" at bounding box center [521, 106] width 74 height 23
click at [487, 208] on input "Enable" at bounding box center [488, 209] width 8 height 8
checkbox input "true"
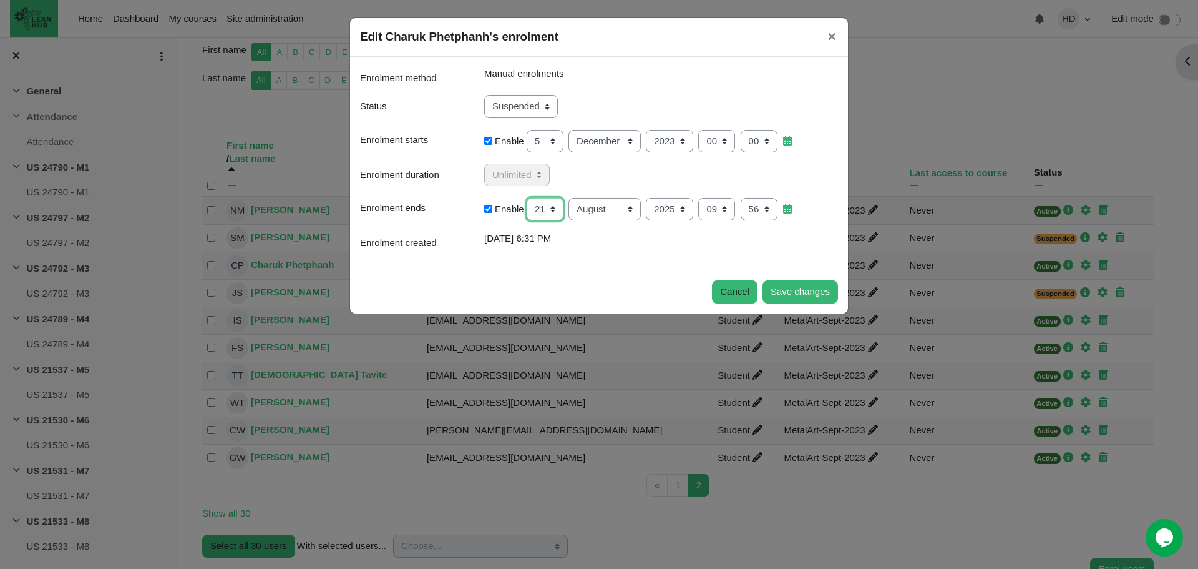
click at [555, 205] on select "1 2 3 4 5 6 7 8 9 10 11 12 13 14 15 16 17 18 19 20 21 22 23 24 25 26 27 28 29 3…" at bounding box center [545, 209] width 37 height 23
select select "23"
click at [527, 198] on select "1 2 3 4 5 6 7 8 9 10 11 12 13 14 15 16 17 18 19 20 21 22 23 24 25 26 27 28 29 3…" at bounding box center [545, 209] width 37 height 23
click at [625, 209] on select "January February March April May June July August September October November De…" at bounding box center [605, 209] width 72 height 23
select select "7"
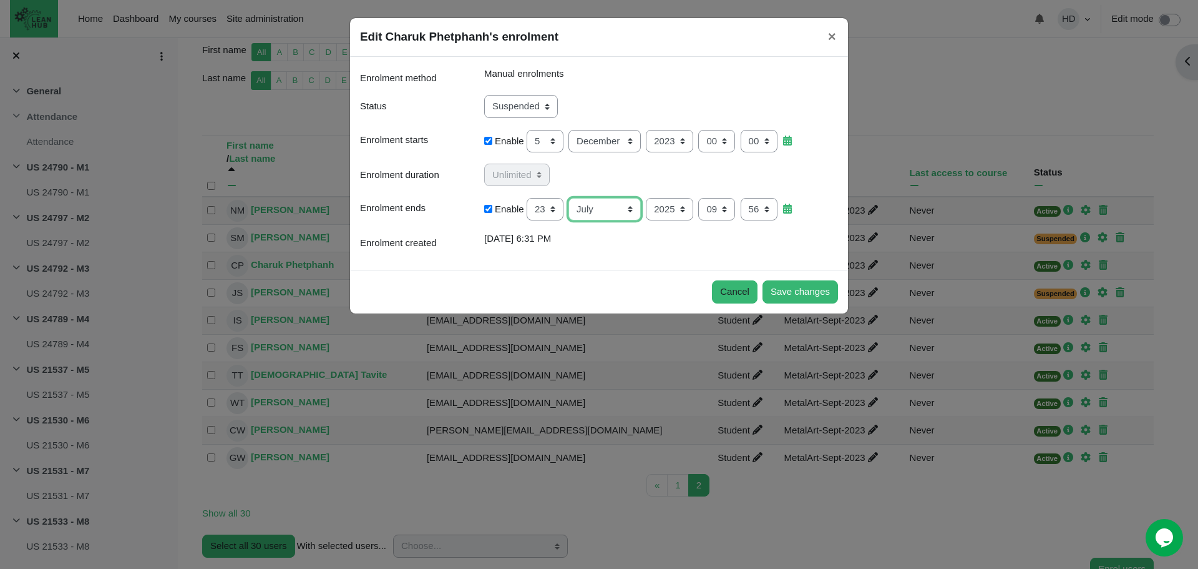
click at [569, 198] on select "January February March April May June July August September October November De…" at bounding box center [605, 209] width 72 height 23
click at [790, 291] on button "Save changes" at bounding box center [801, 291] width 76 height 23
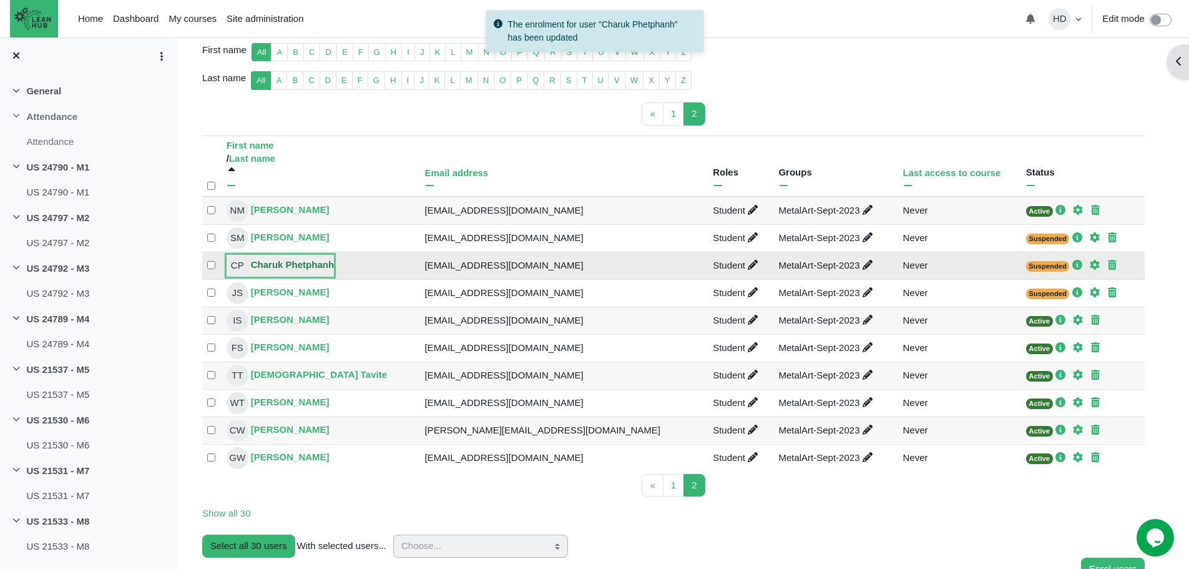
click at [306, 255] on link "CP Charuk Phetphanh" at bounding box center [280, 266] width 107 height 22
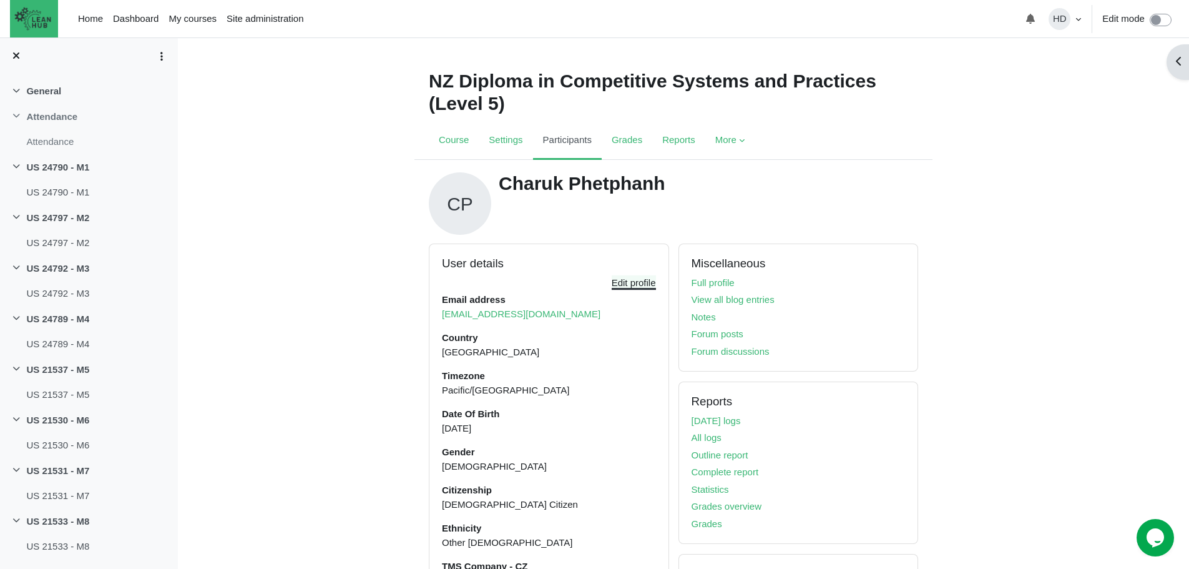
click at [629, 283] on link "Edit profile" at bounding box center [634, 282] width 44 height 11
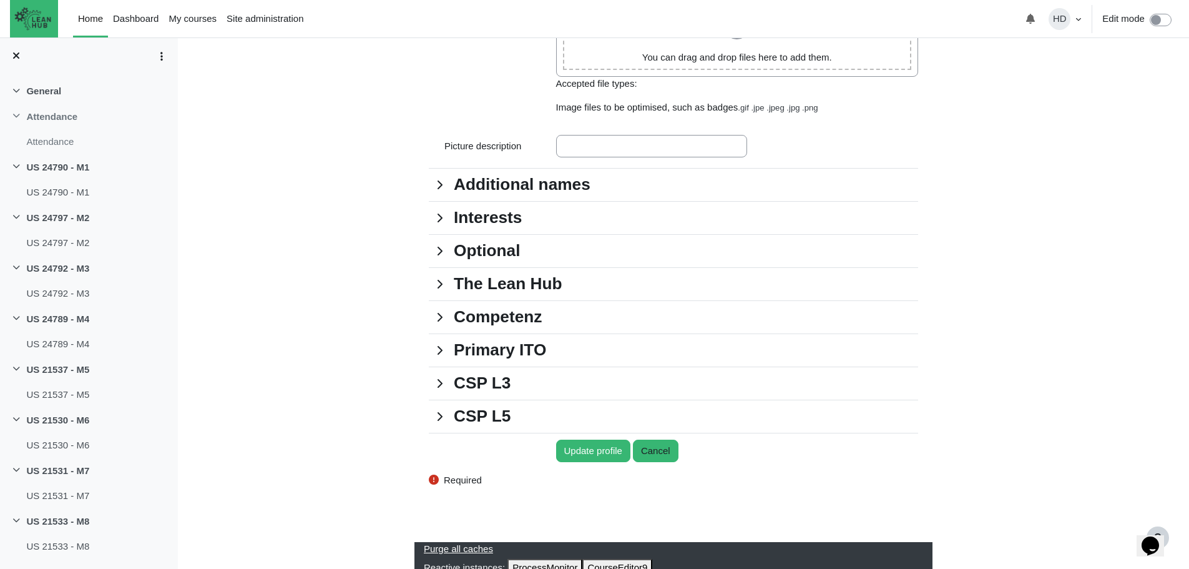
scroll to position [1130, 0]
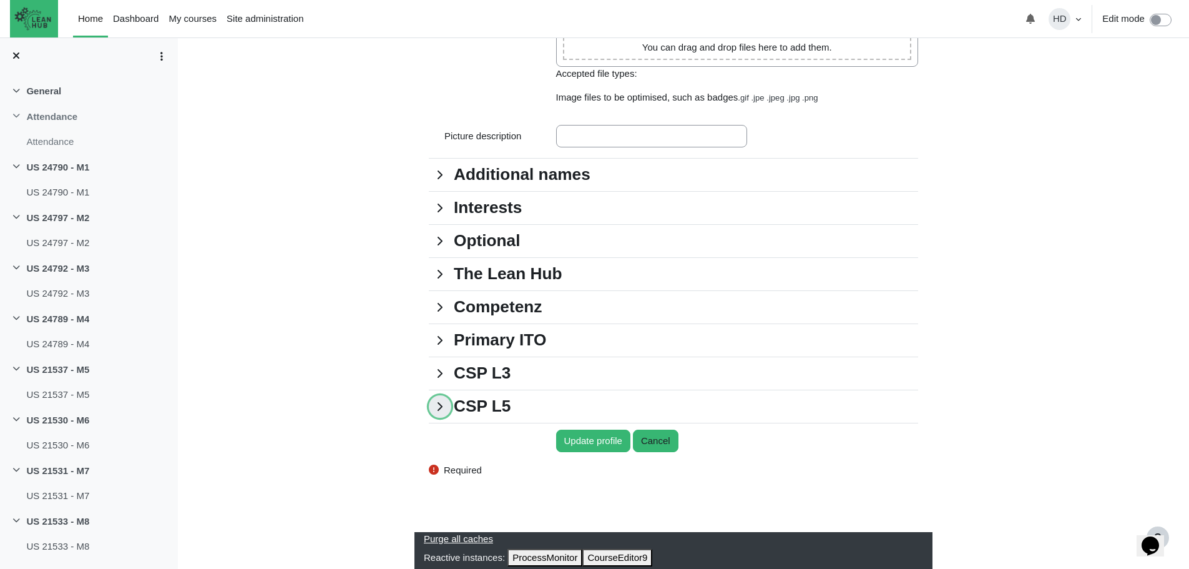
click at [445, 404] on link "CSP L5" at bounding box center [440, 406] width 22 height 22
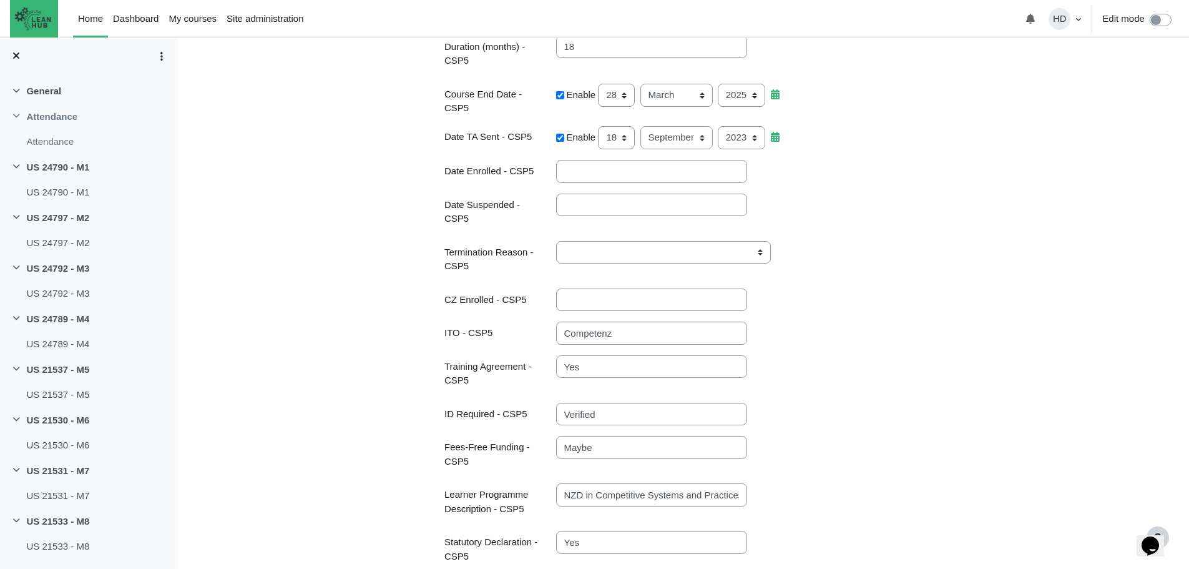
scroll to position [1573, 0]
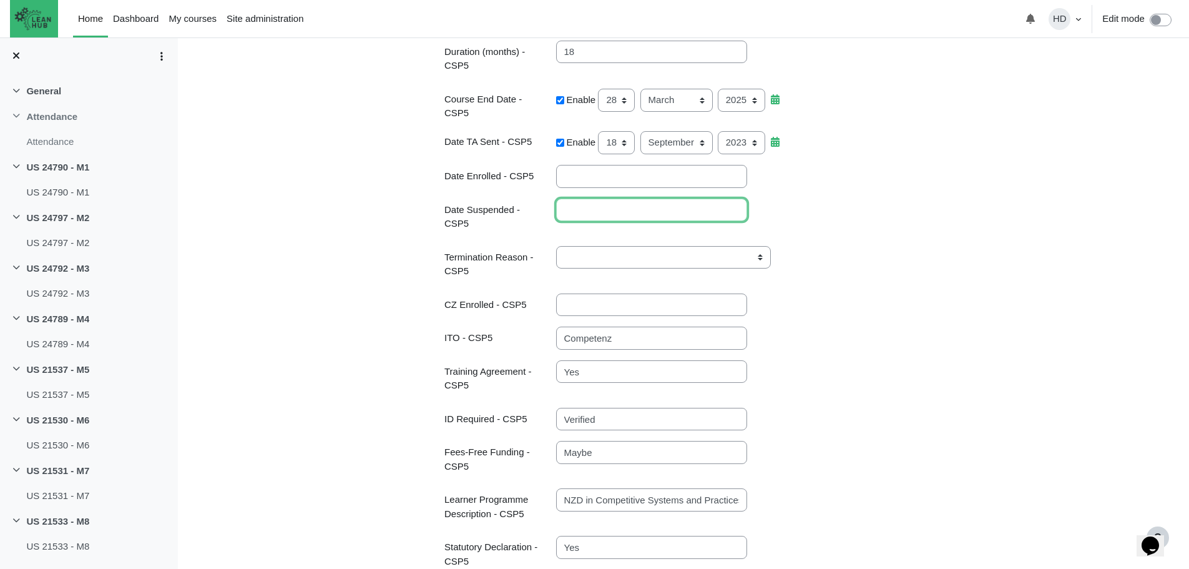
click at [608, 220] on input "Date Suspended - CSP5" at bounding box center [651, 209] width 191 height 23
type input "[DATE]"
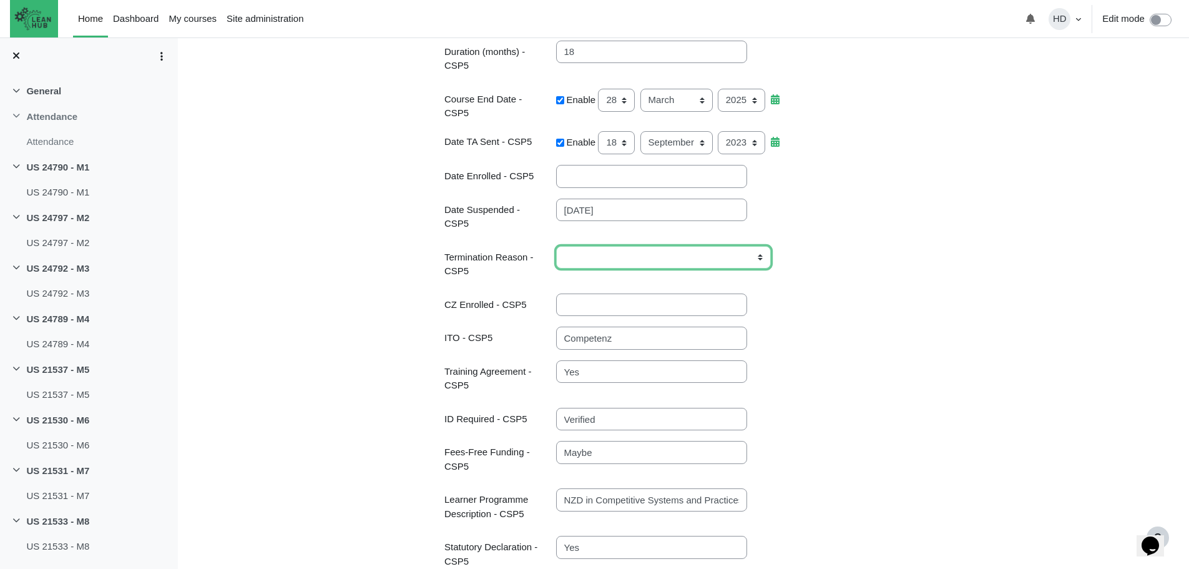
click at [630, 255] on select "Business closed Business downturn Change in career choice Changing from Industr…" at bounding box center [663, 257] width 215 height 23
select select "Exiting the workforce"
click at [556, 246] on select "Business closed Business downturn Change in career choice Changing from Industr…" at bounding box center [663, 257] width 215 height 23
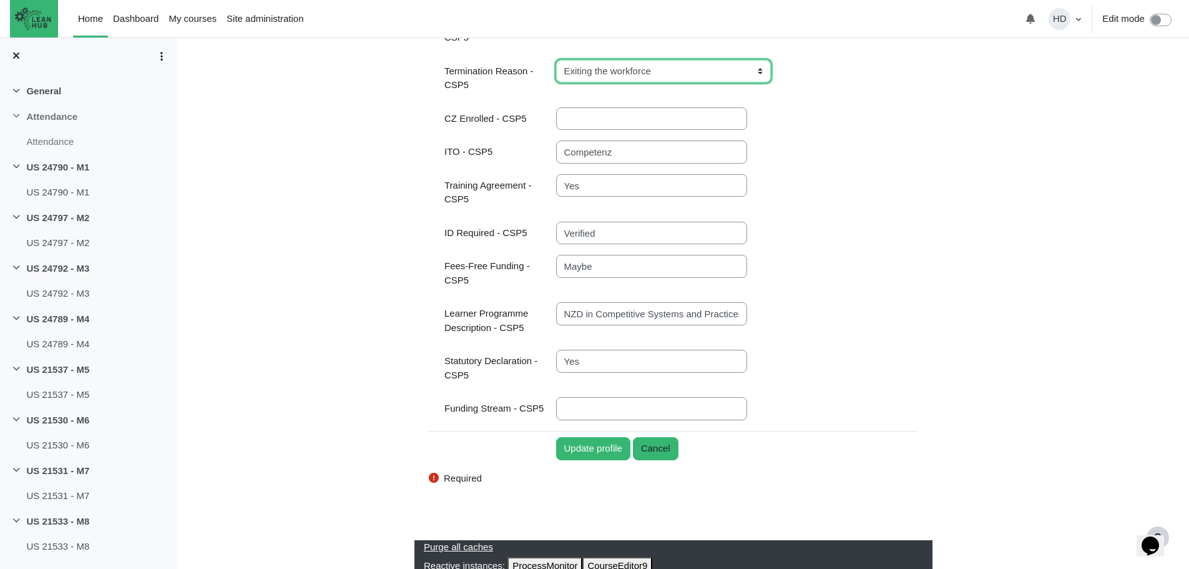
scroll to position [1760, 0]
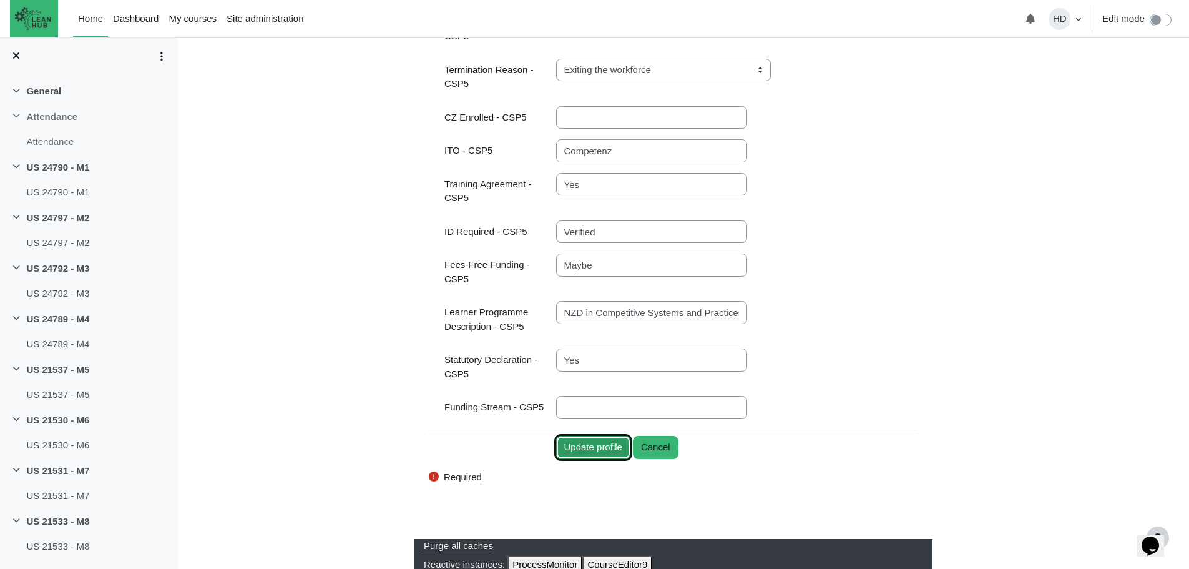
click at [609, 440] on input "Update profile" at bounding box center [593, 447] width 74 height 23
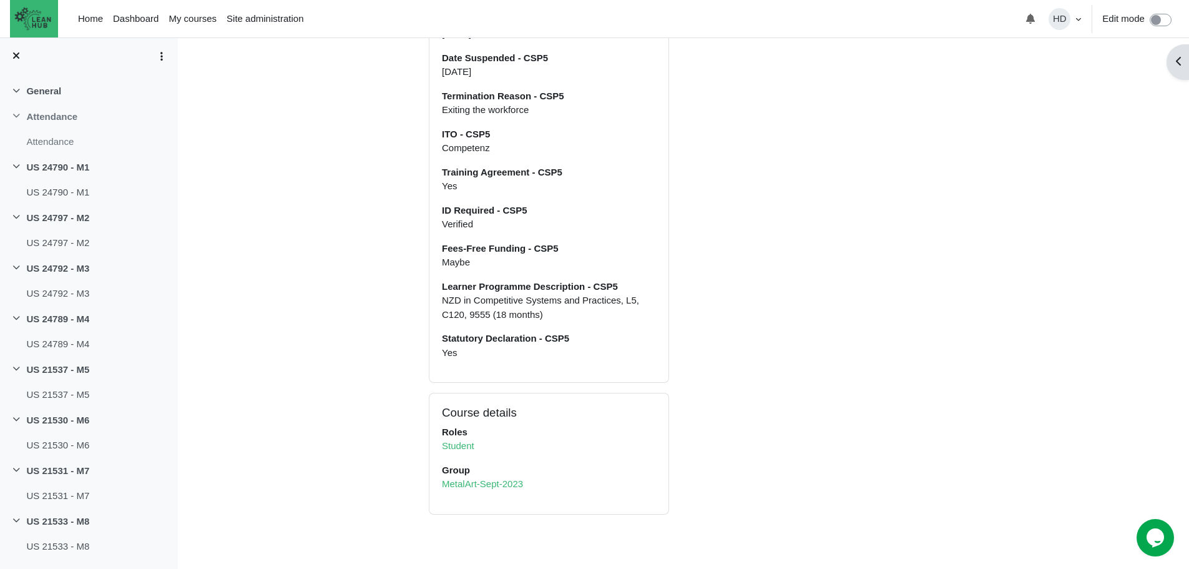
scroll to position [861, 0]
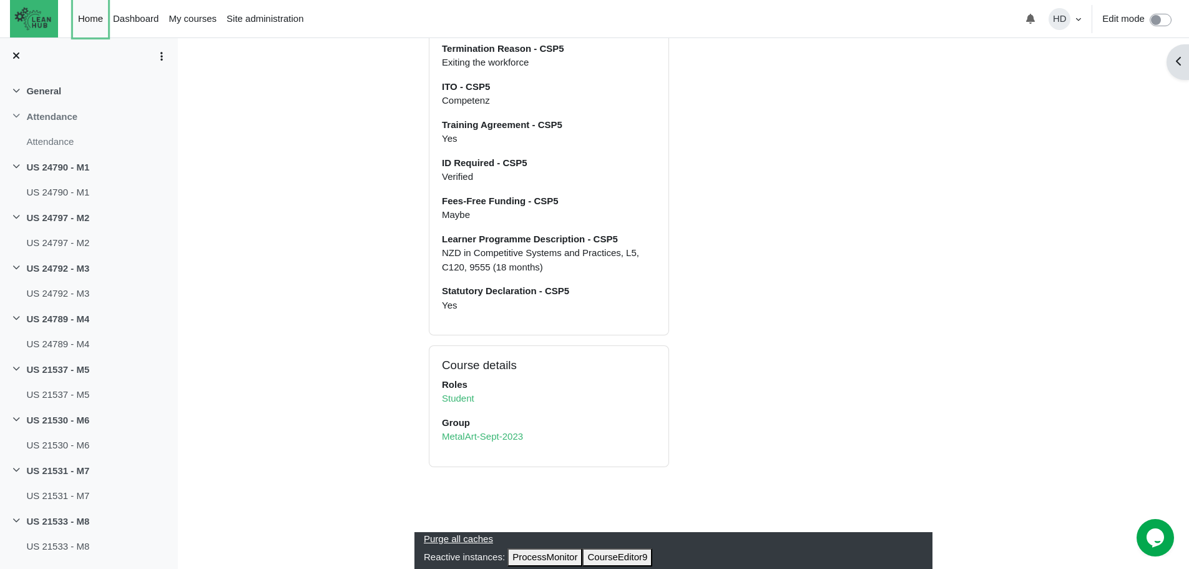
click at [91, 18] on link "Home" at bounding box center [90, 18] width 35 height 37
